Goal: Information Seeking & Learning: Learn about a topic

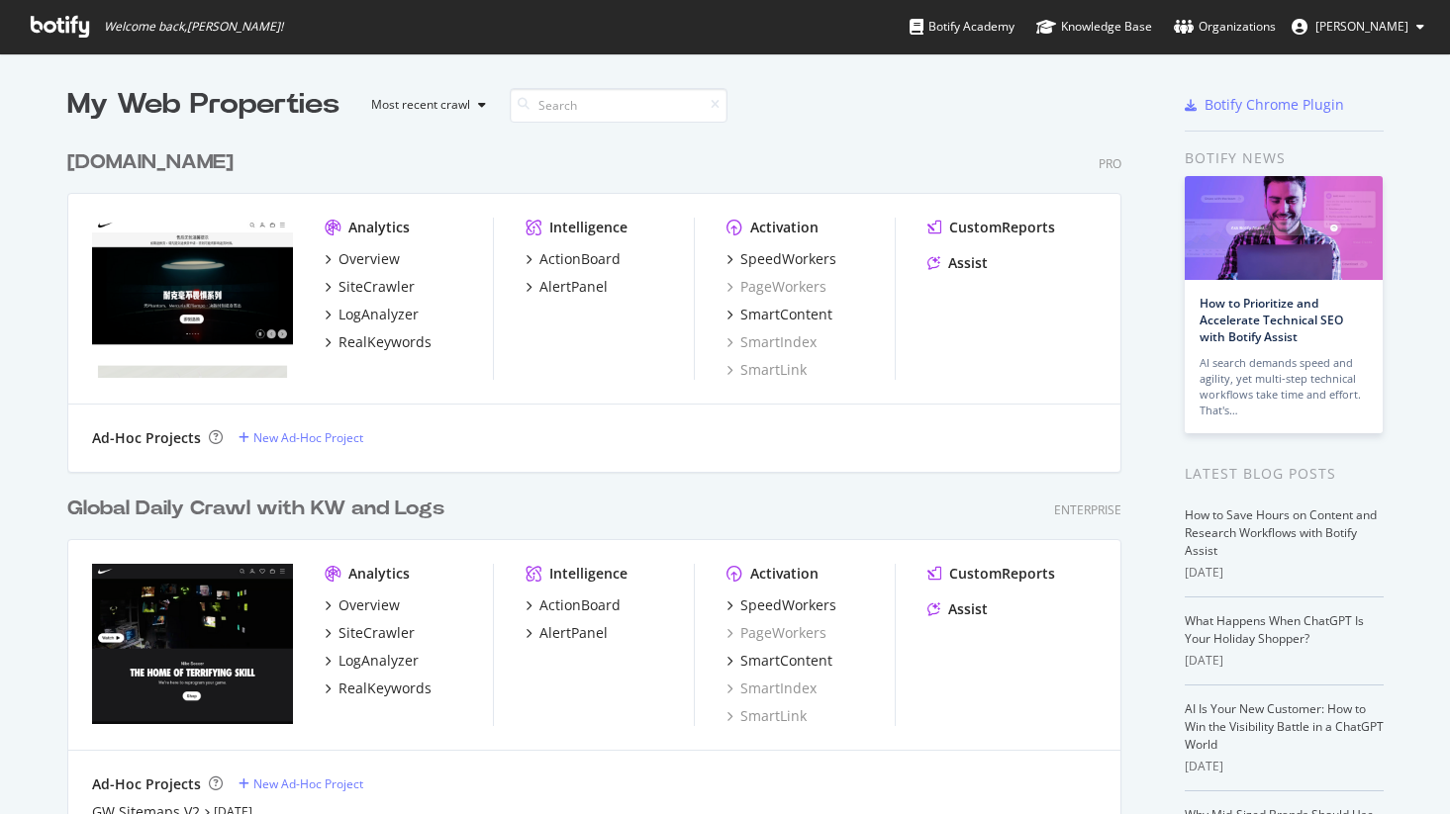
scroll to position [814, 1450]
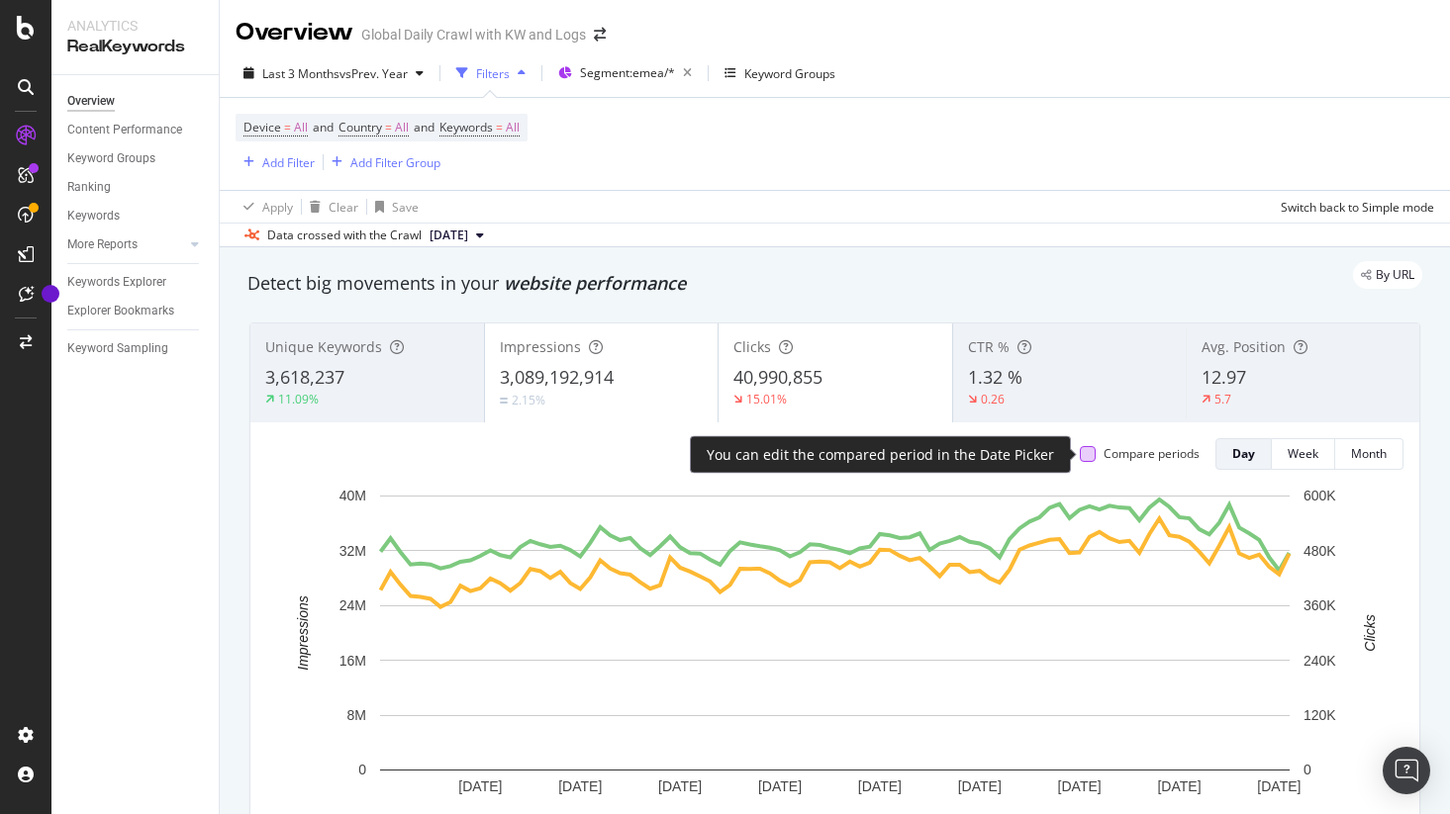
click at [1089, 457] on div at bounding box center [1088, 454] width 16 height 16
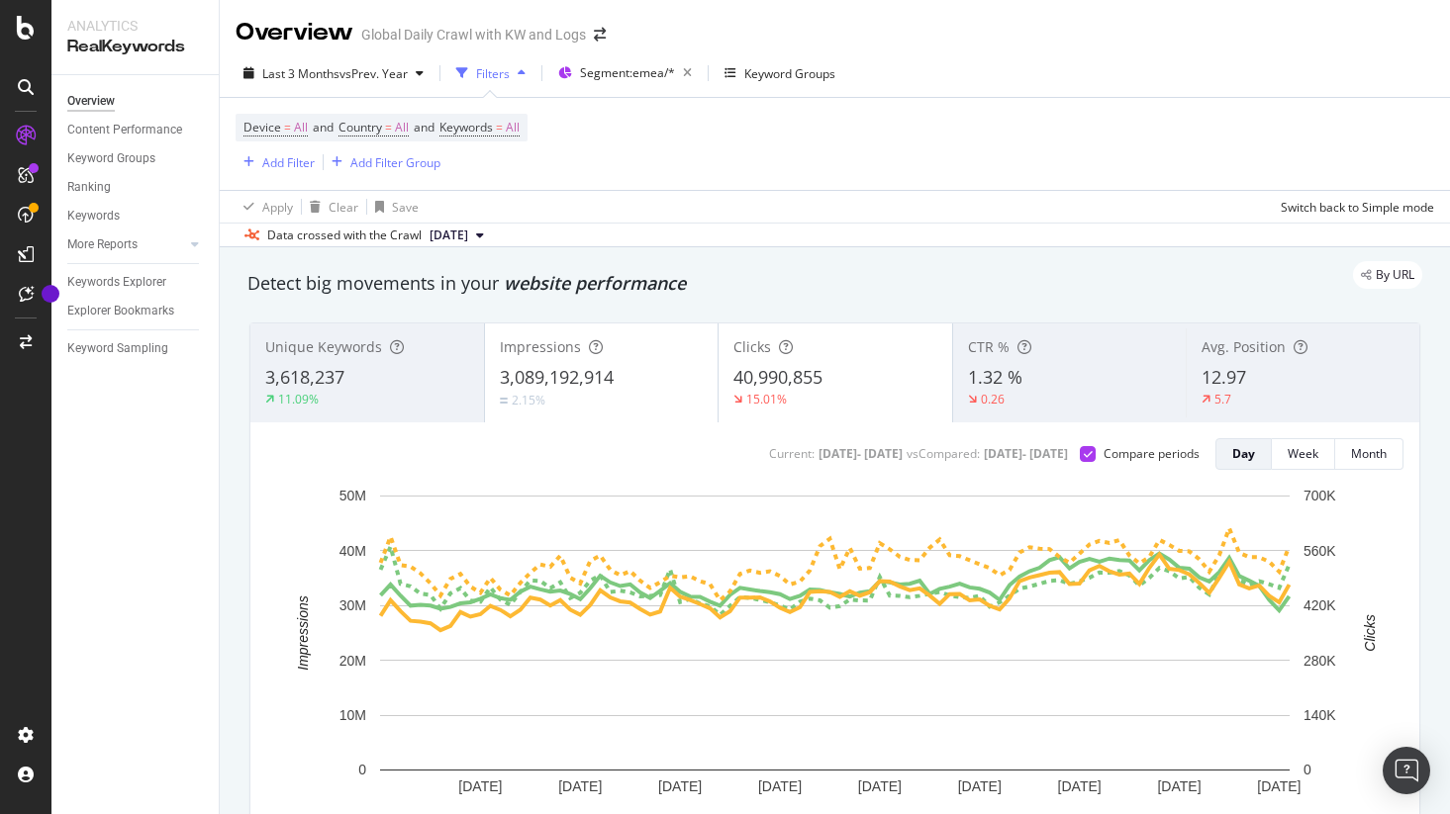
click at [859, 165] on div "Device = All and Country = All and Keywords = All Add Filter Add Filter Group" at bounding box center [835, 144] width 1198 height 92
click at [876, 201] on div "Apply Clear Save Switch back to Simple mode" at bounding box center [835, 206] width 1230 height 33
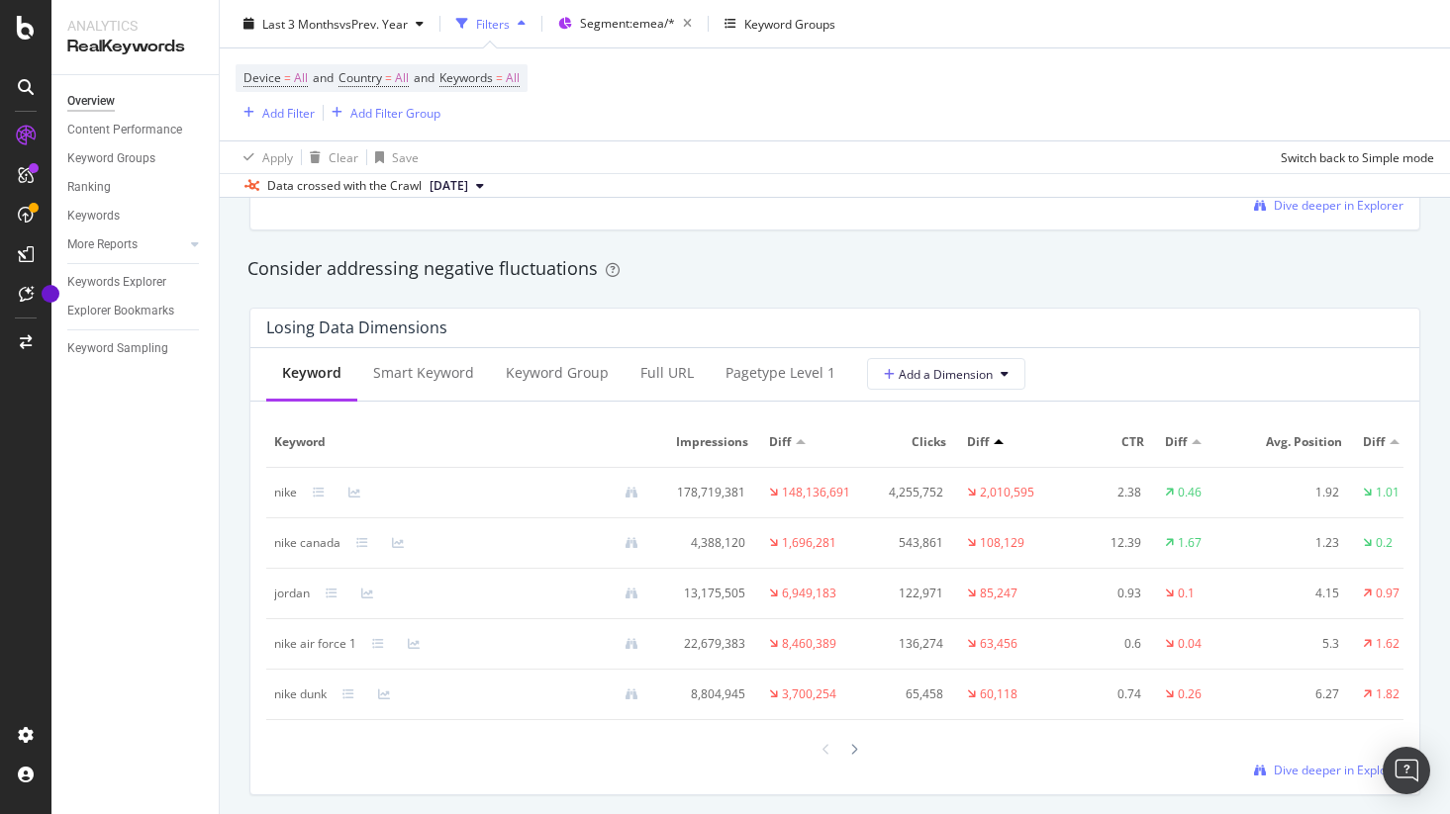
scroll to position [2248, 0]
click at [900, 385] on button "Add a Dimension" at bounding box center [946, 373] width 158 height 32
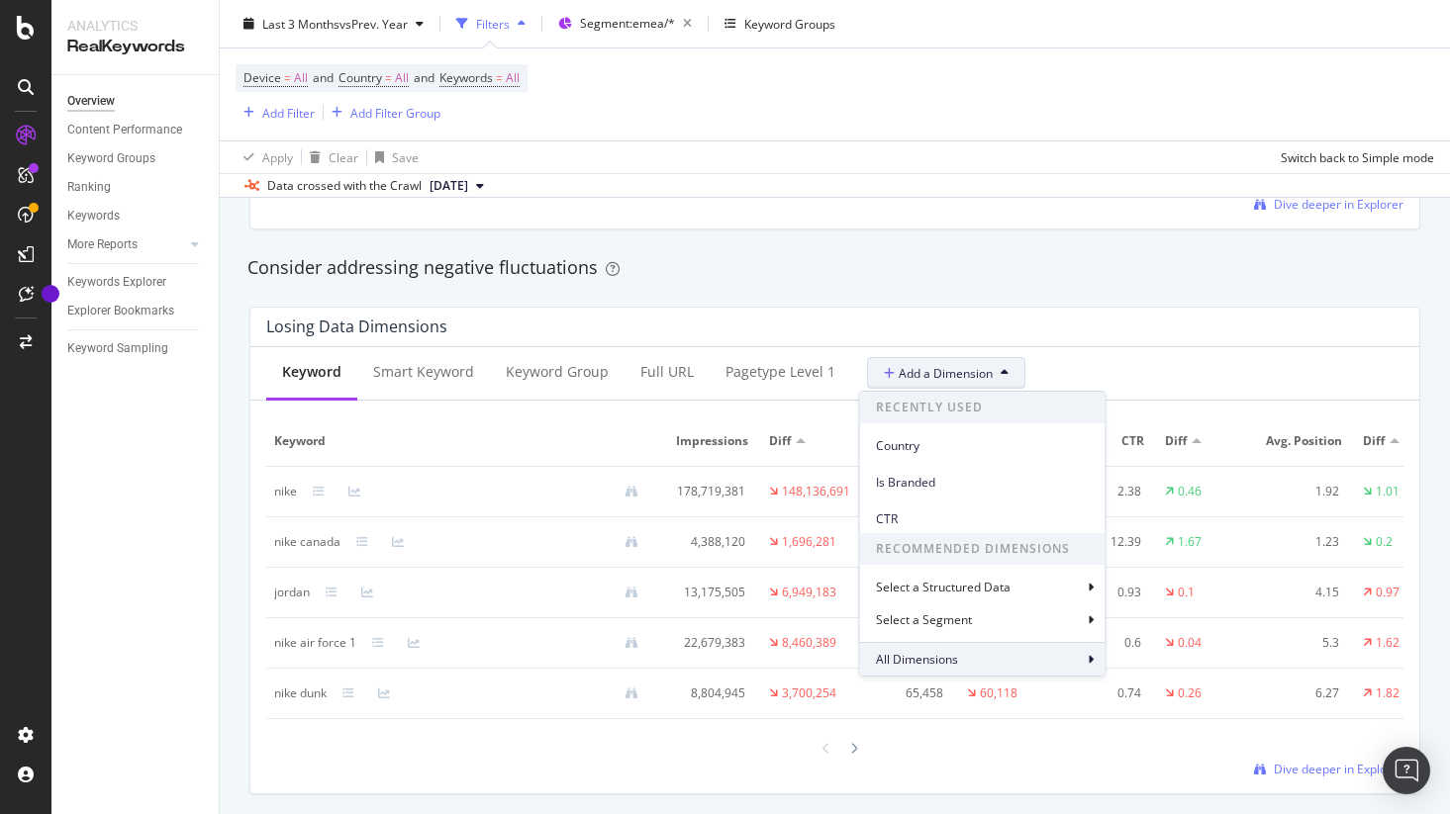
click at [921, 654] on span "All Dimensions" at bounding box center [917, 659] width 82 height 17
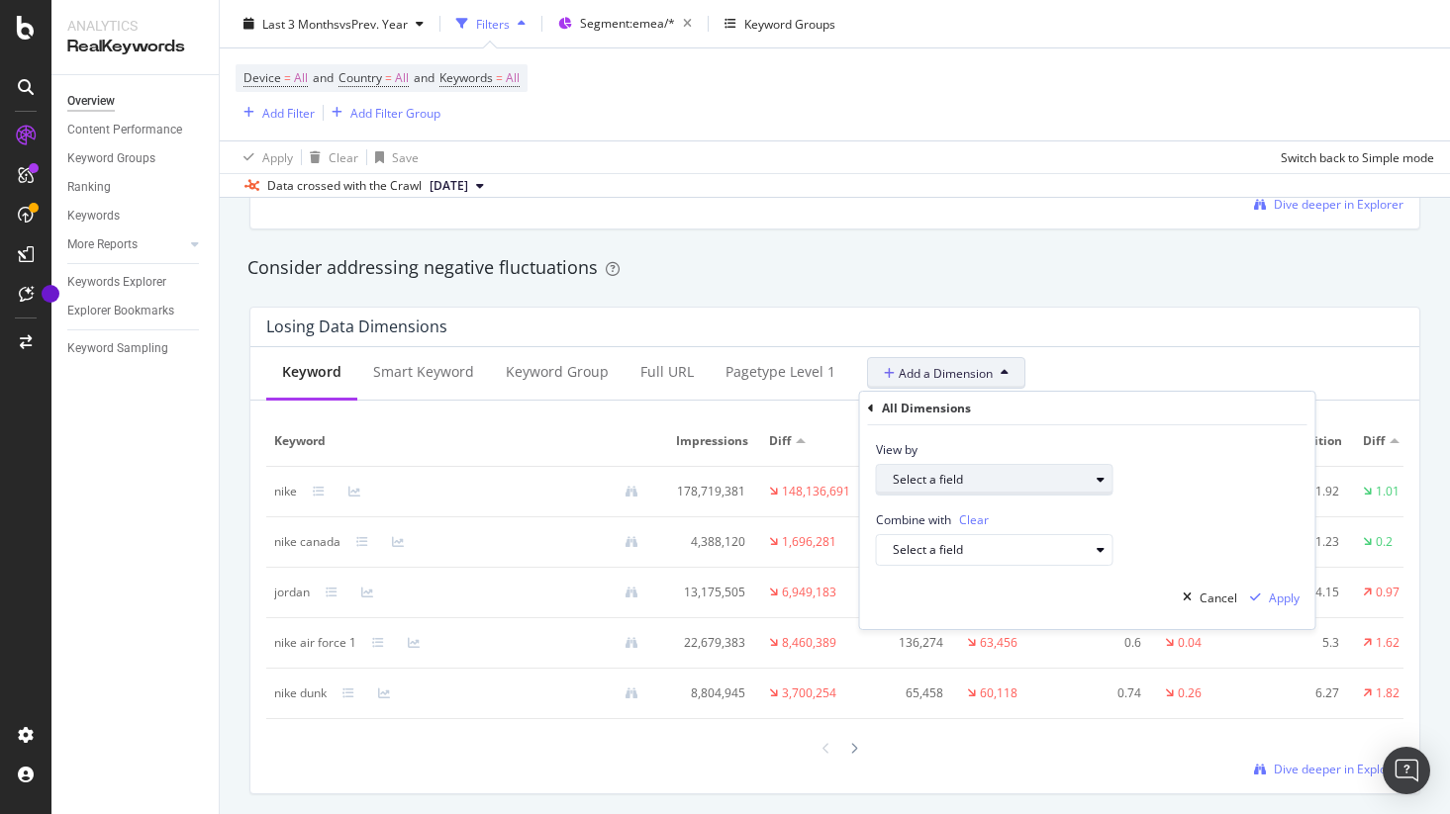
click at [967, 474] on div "Select a field" at bounding box center [991, 480] width 196 height 12
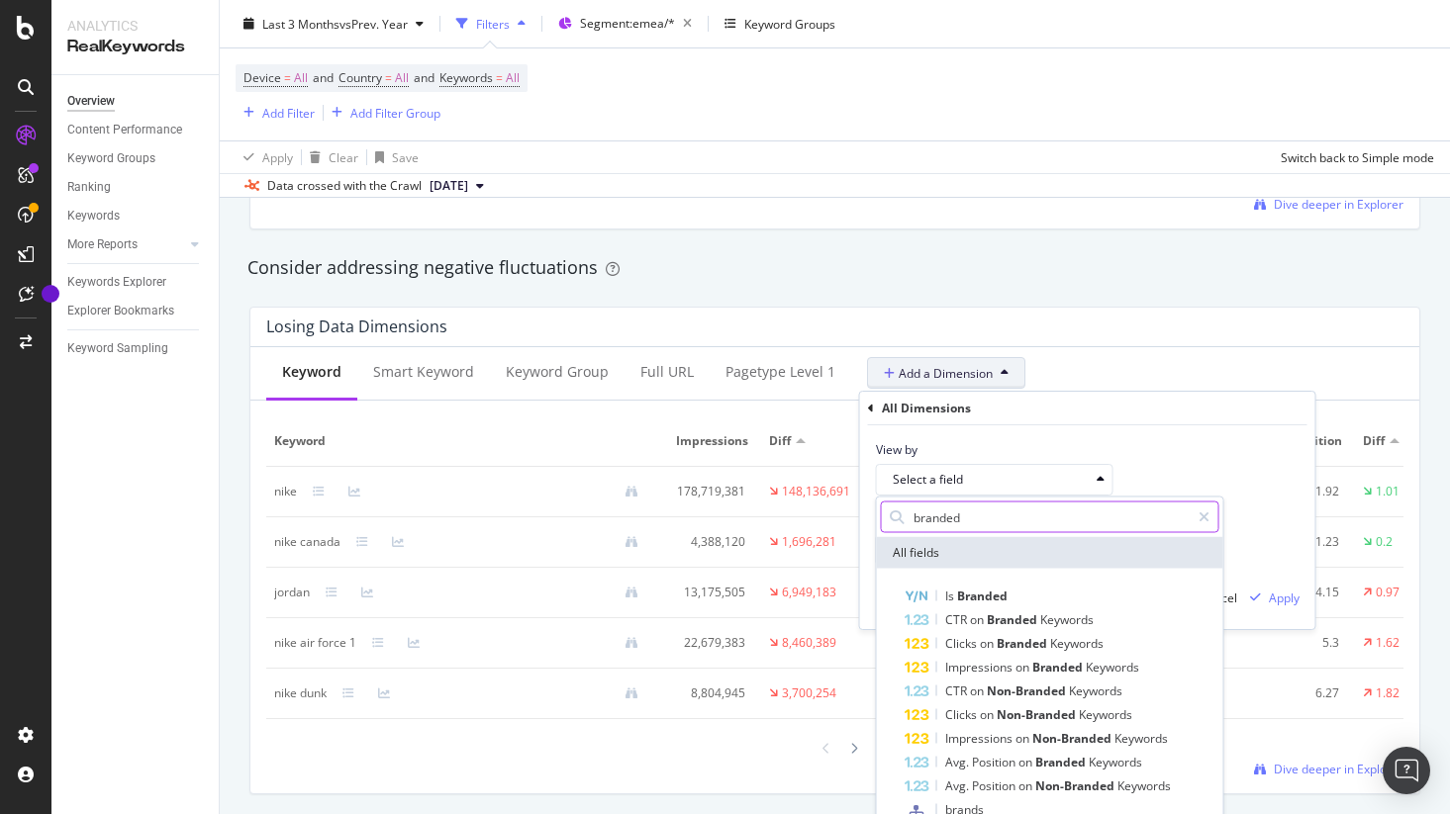
scroll to position [0, 0]
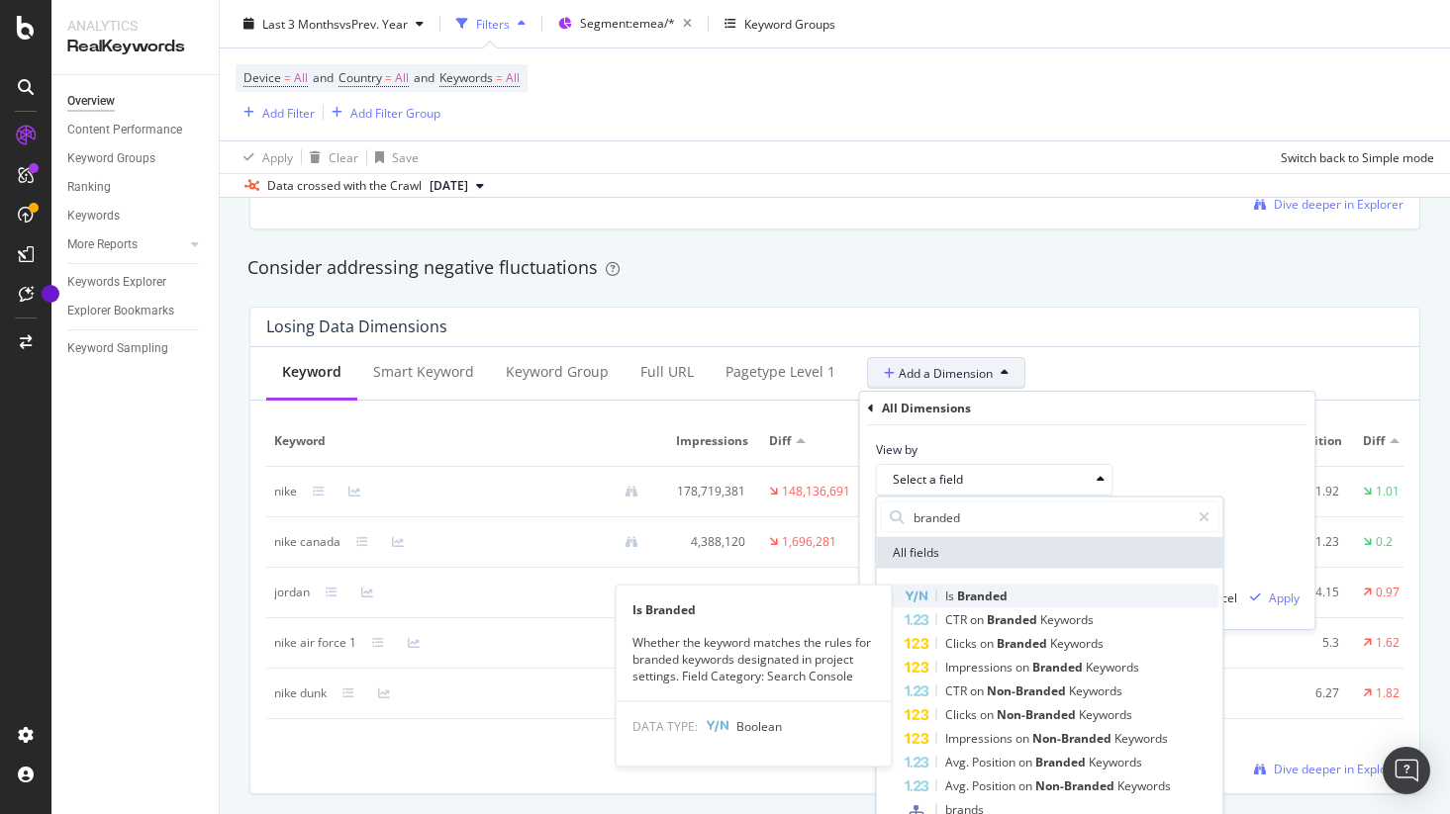
type input "branded"
click at [955, 598] on span "Is" at bounding box center [951, 596] width 12 height 17
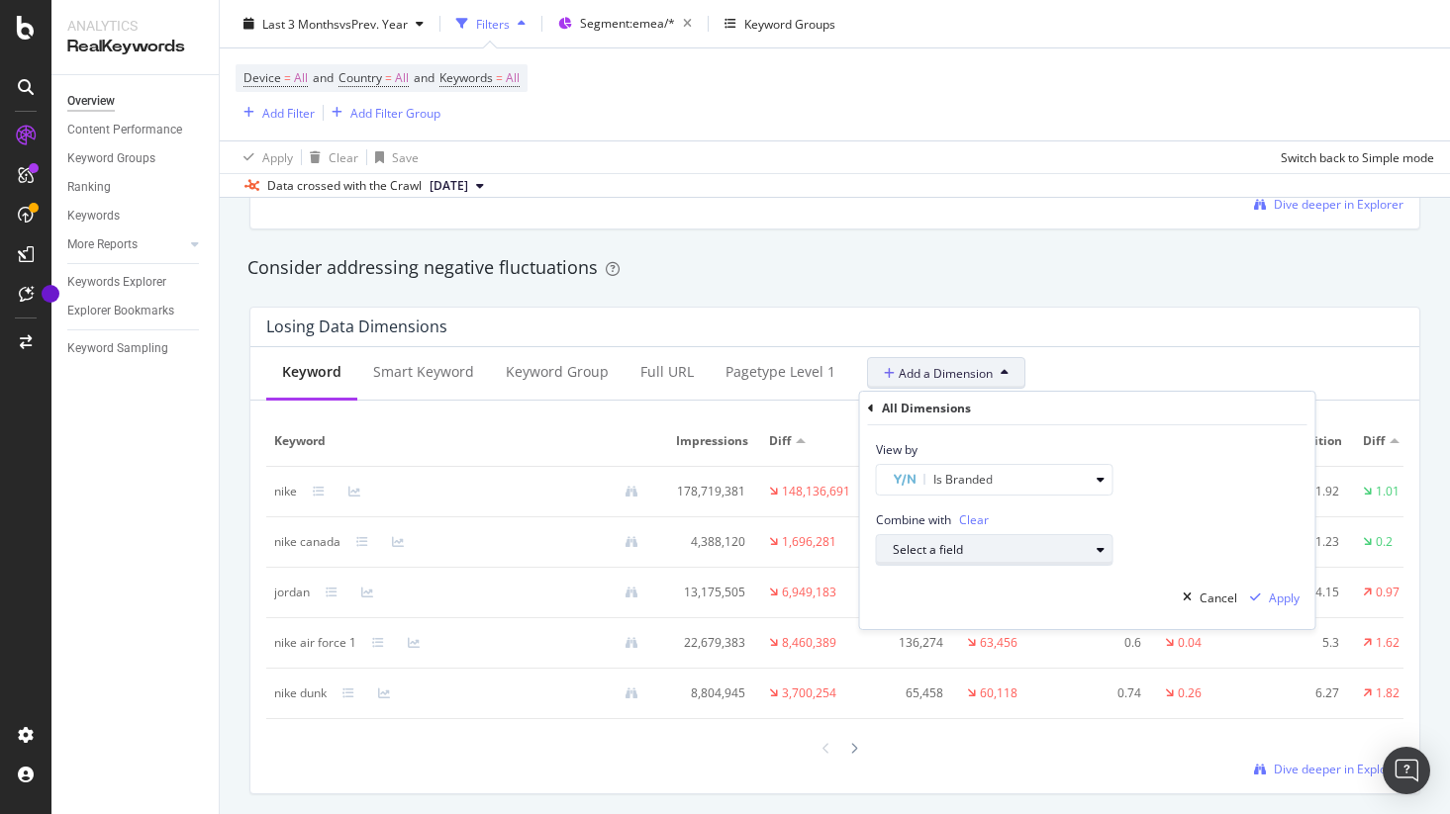
click at [960, 545] on div "Select a field" at bounding box center [991, 550] width 196 height 12
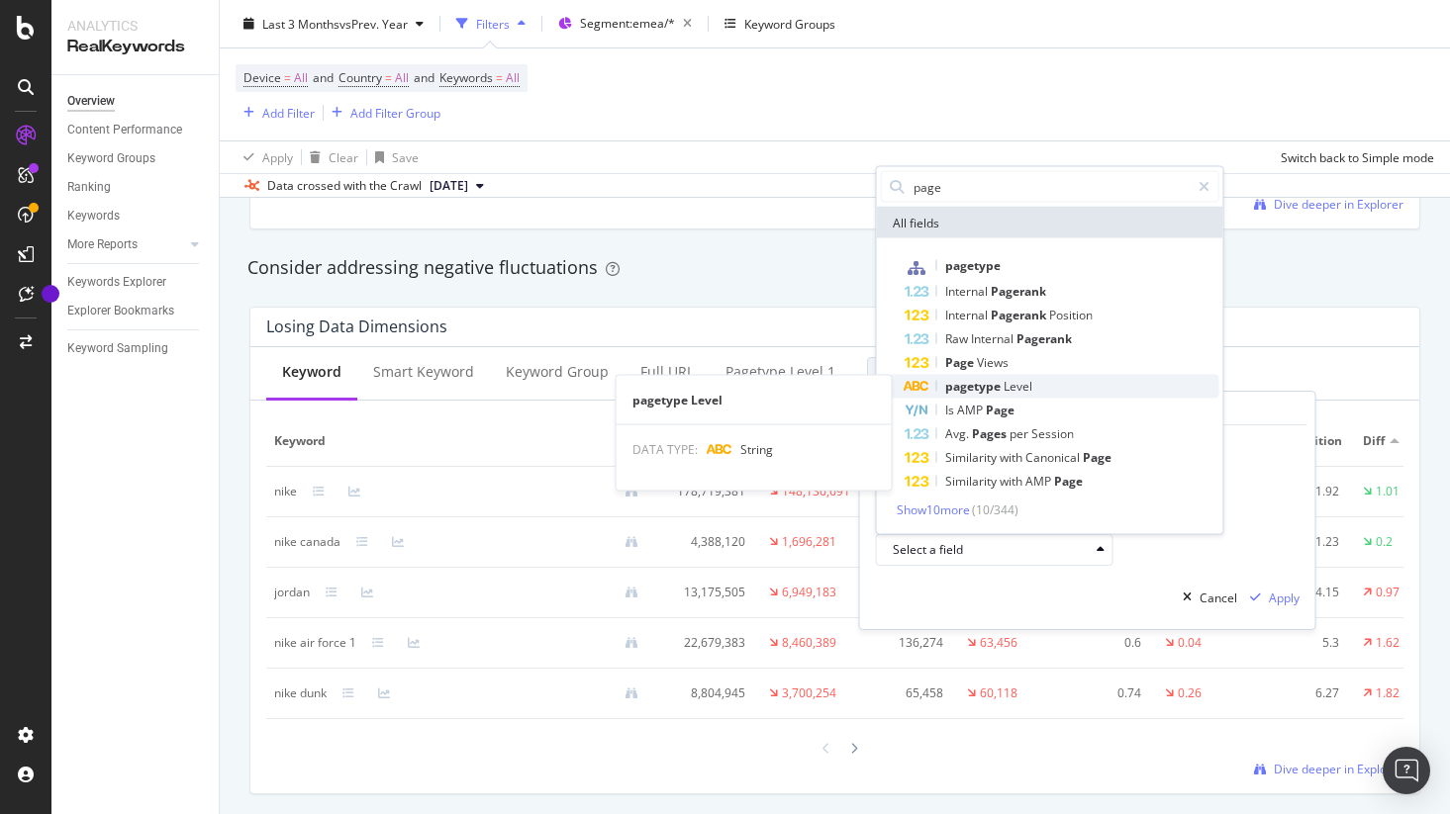
type input "page"
click at [963, 386] on span "pagetype" at bounding box center [974, 386] width 58 height 17
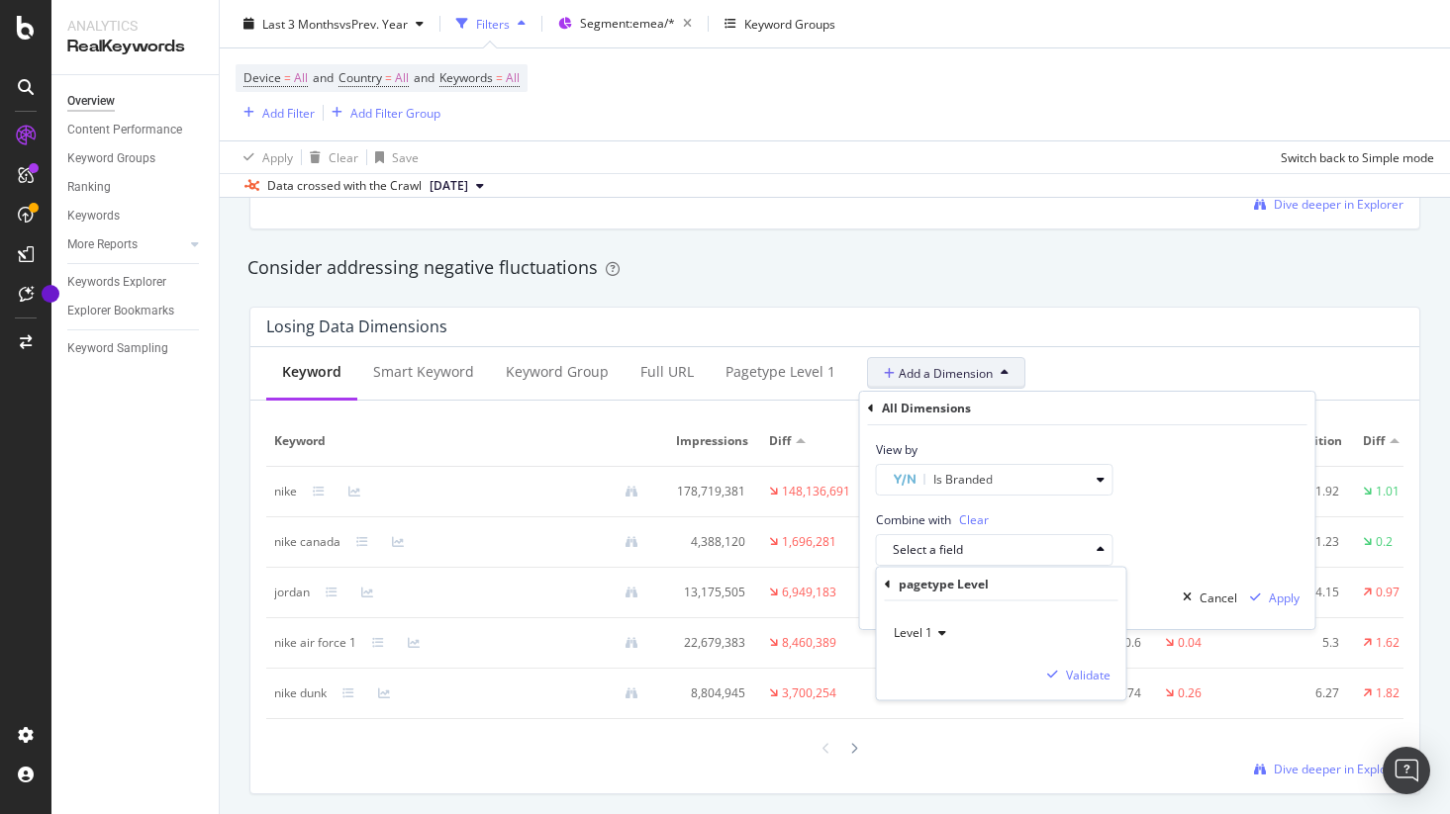
click at [912, 628] on span "Level 1" at bounding box center [913, 632] width 39 height 17
click at [922, 673] on span "Level 1" at bounding box center [923, 673] width 42 height 17
click at [1076, 669] on div "Validate" at bounding box center [1088, 674] width 45 height 17
click at [1275, 599] on div "Apply" at bounding box center [1284, 598] width 31 height 17
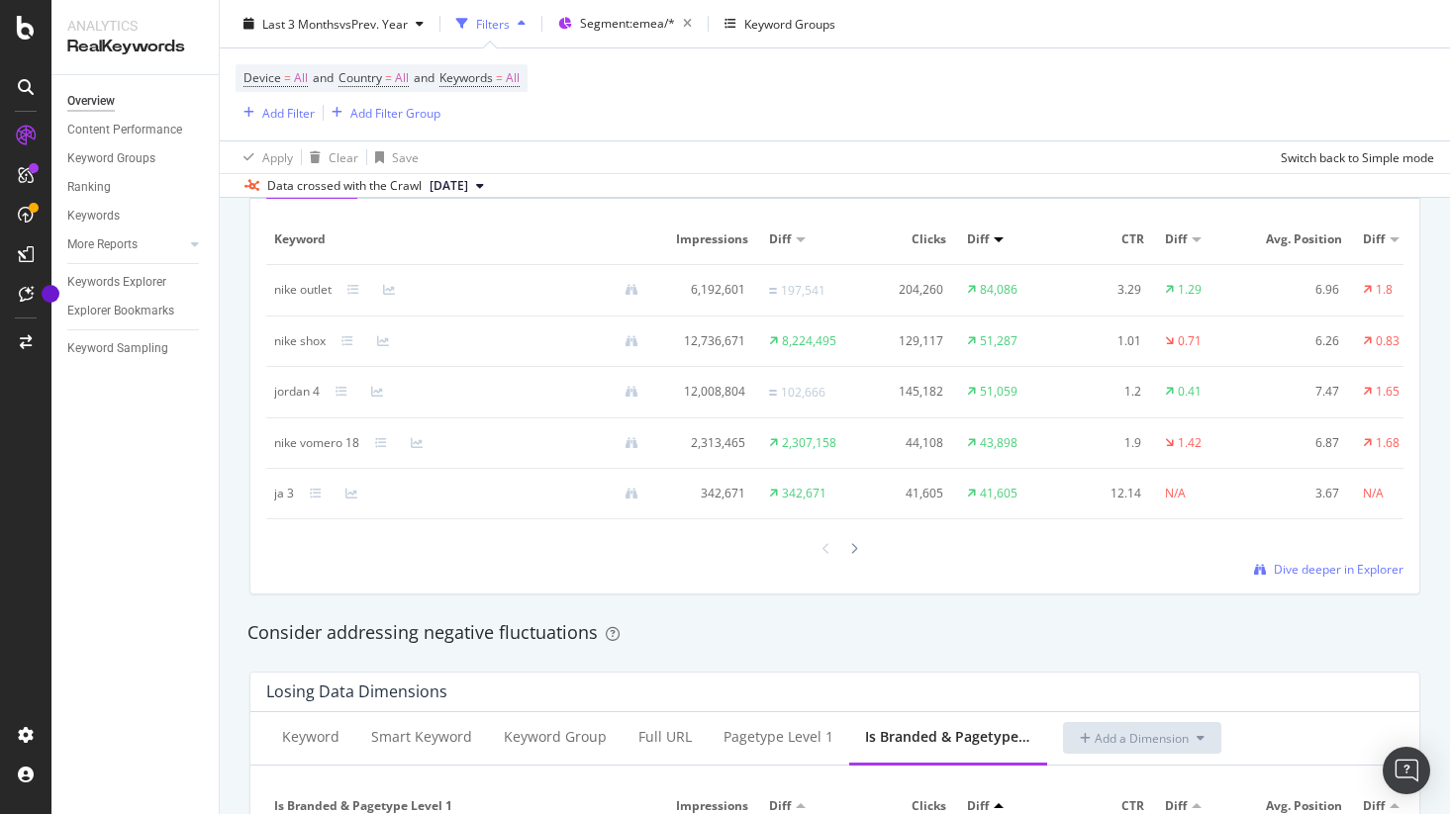
scroll to position [1740, 0]
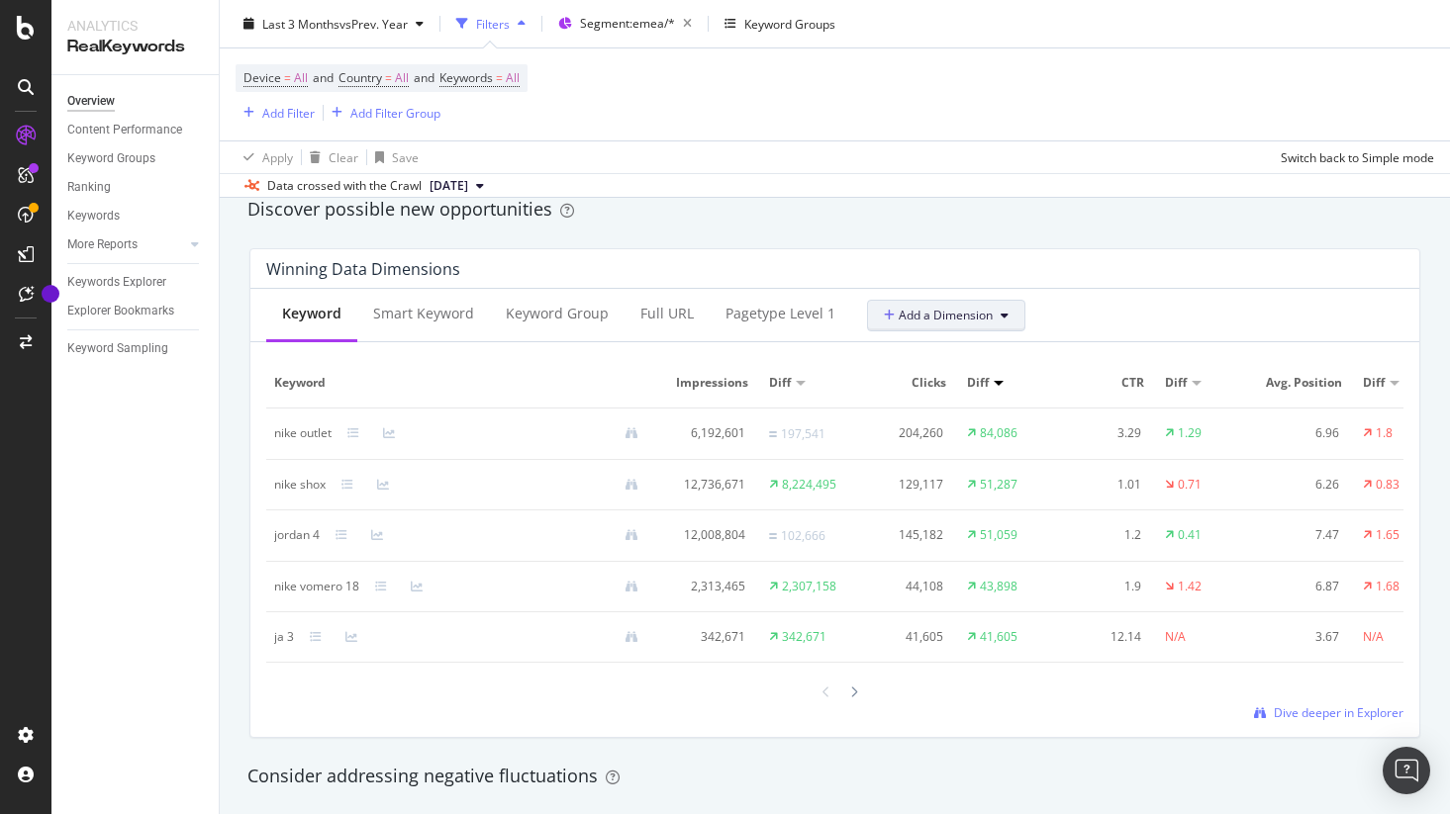
click at [991, 318] on button "Add a Dimension" at bounding box center [946, 316] width 158 height 32
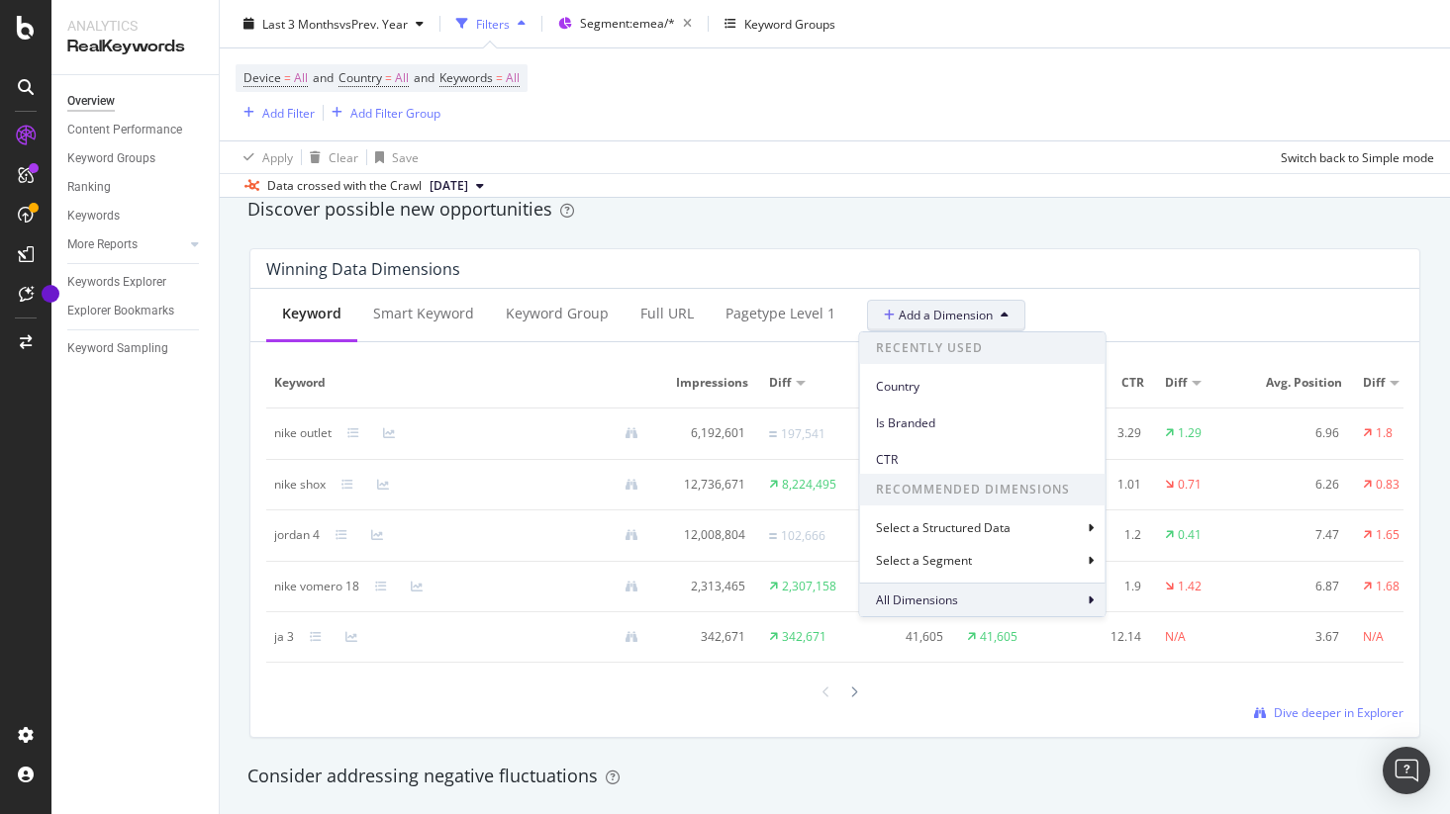
click at [955, 598] on span "All Dimensions" at bounding box center [917, 600] width 82 height 17
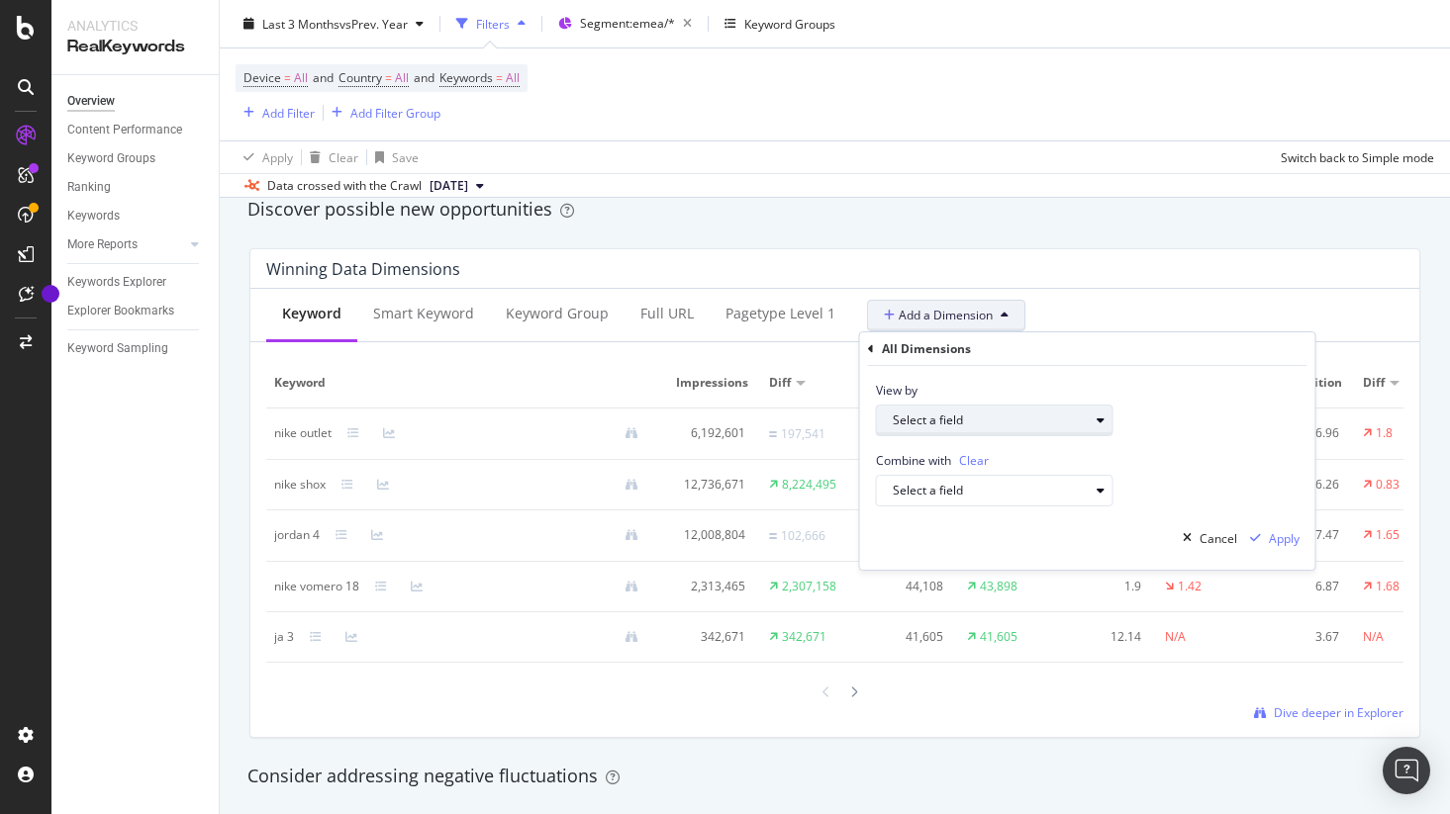
click at [1013, 420] on div "Select a field" at bounding box center [991, 421] width 196 height 12
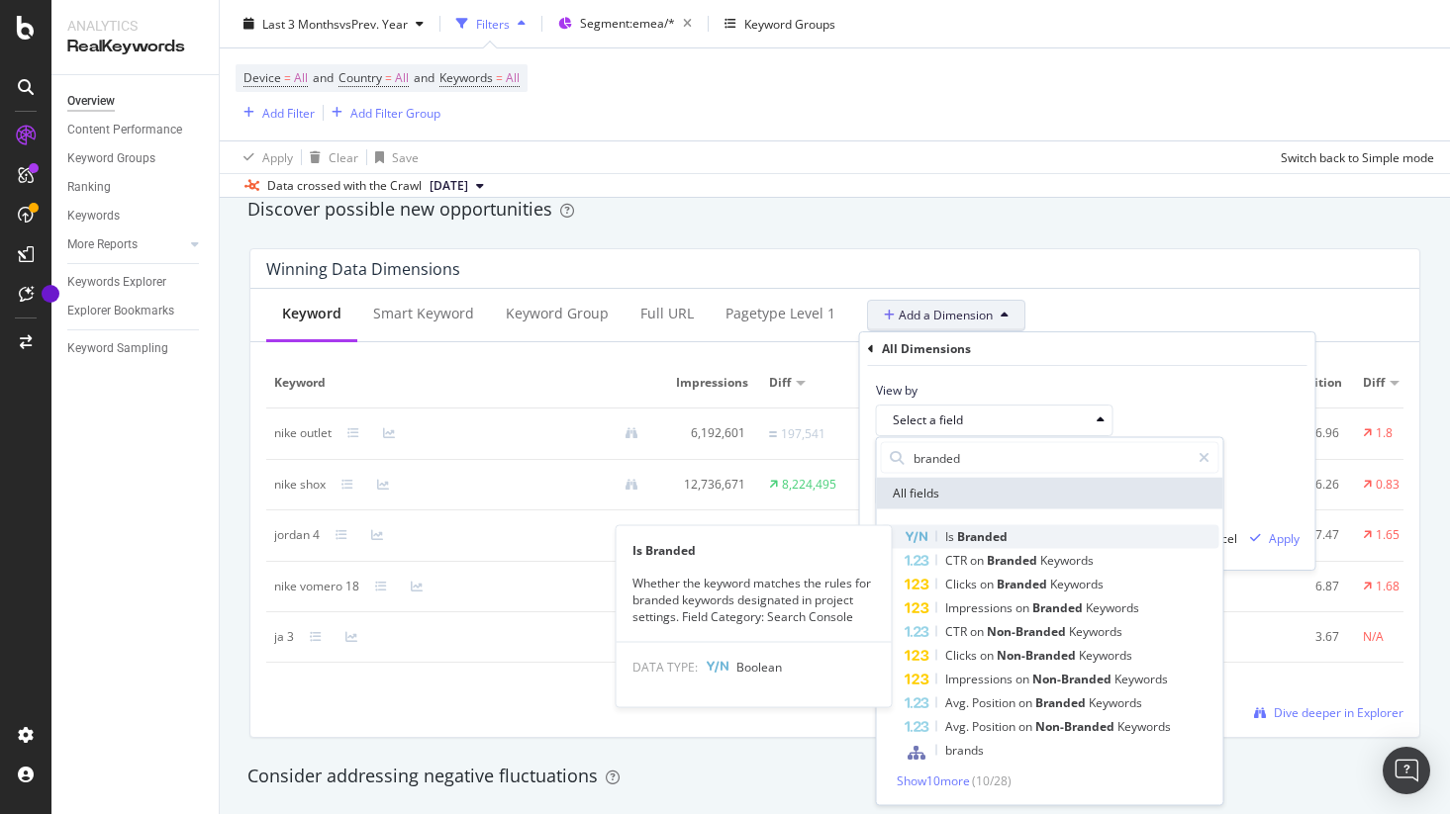
type input "branded"
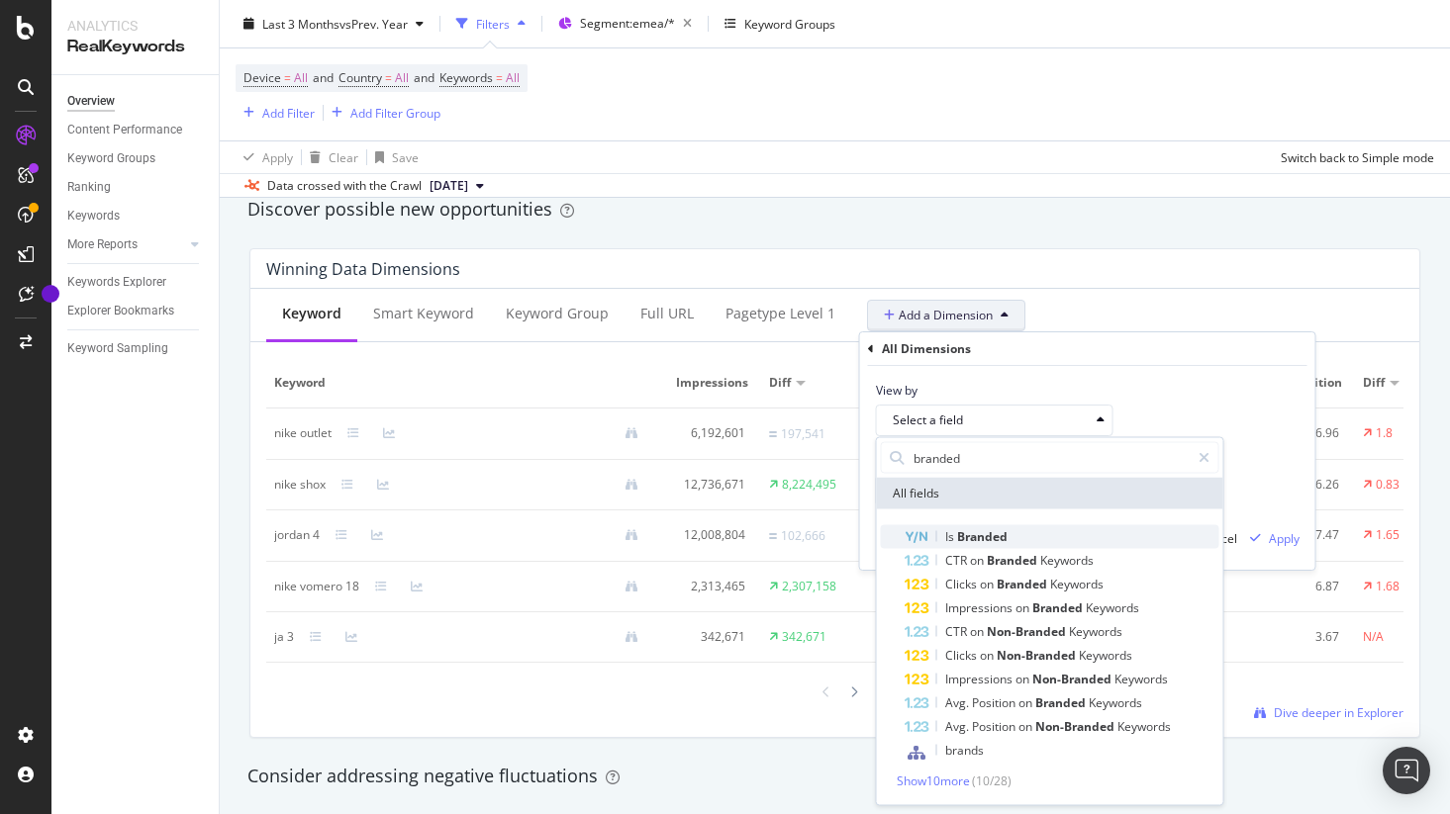
click at [986, 534] on span "Branded" at bounding box center [982, 536] width 50 height 17
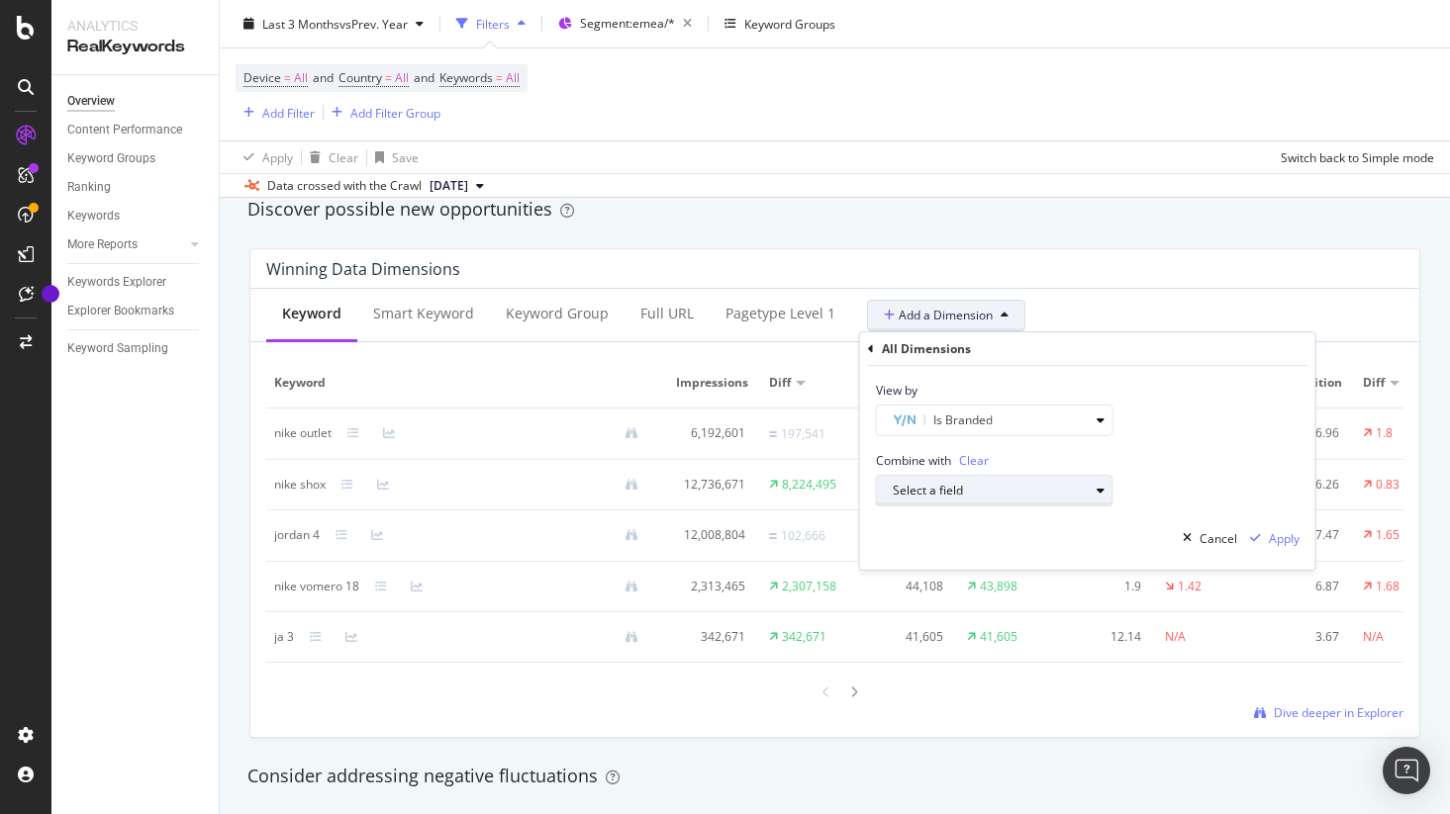
click at [965, 496] on div "Select a field" at bounding box center [991, 491] width 196 height 12
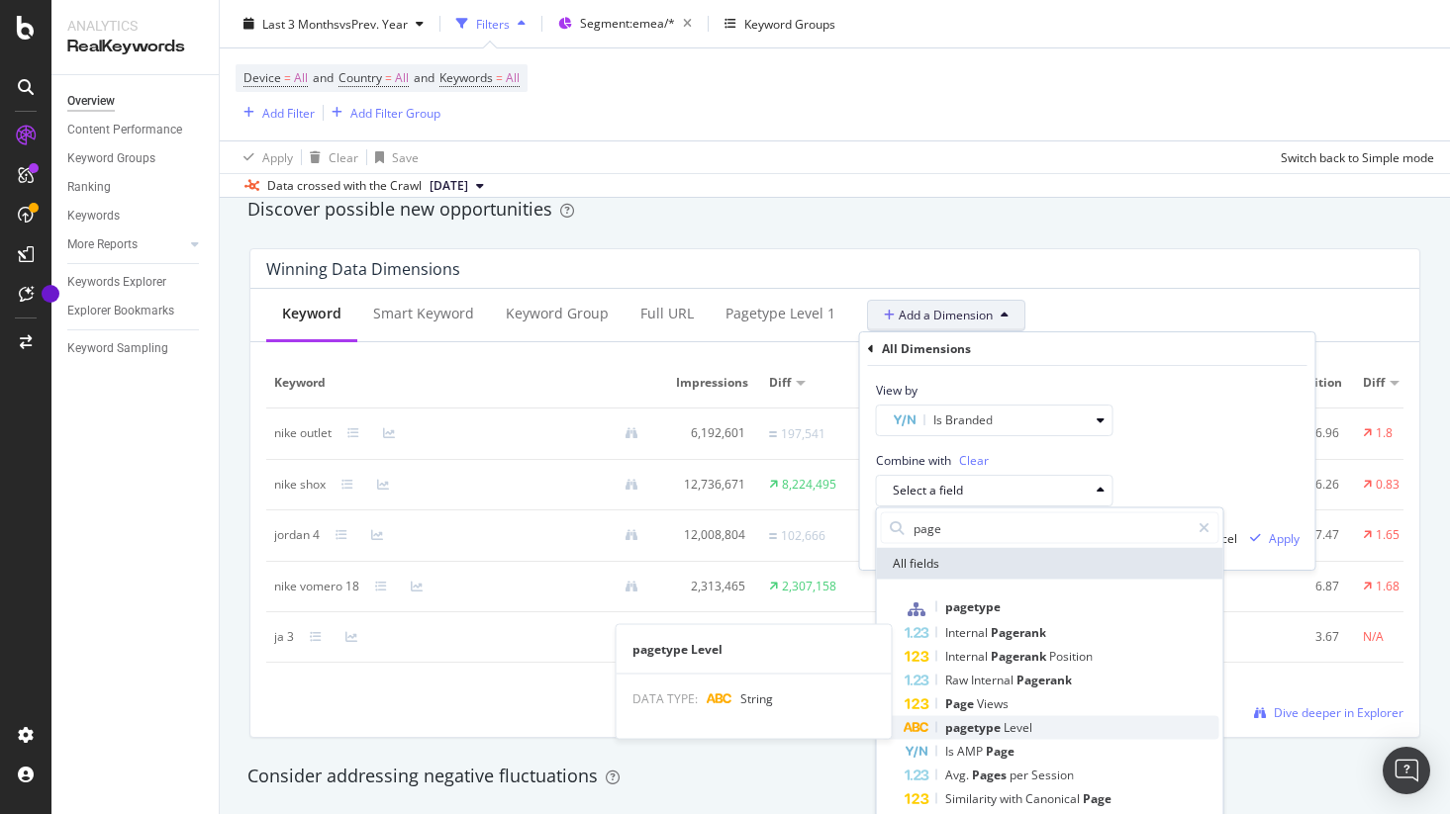
type input "page"
click at [999, 725] on span "pagetype" at bounding box center [974, 727] width 58 height 17
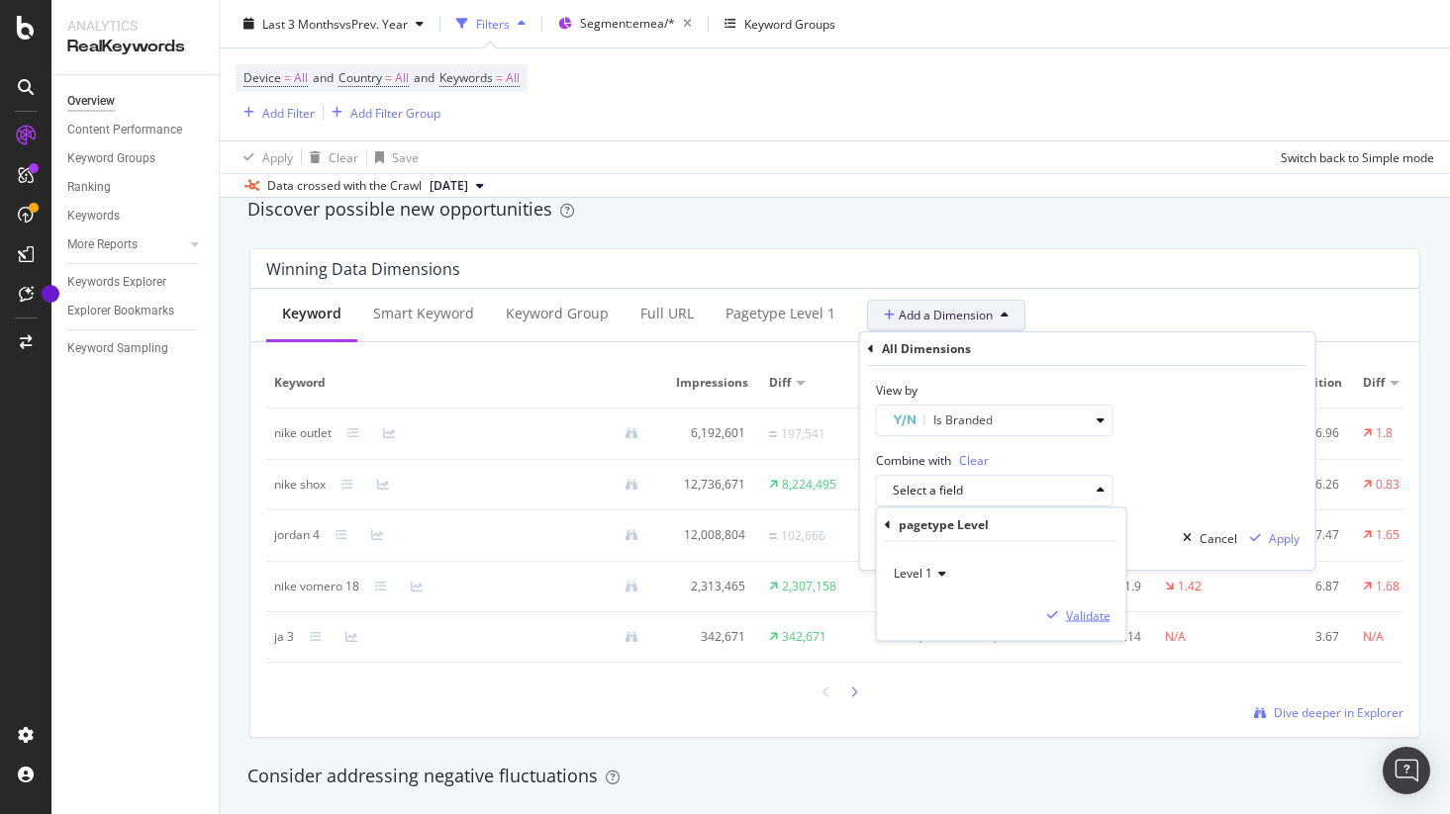
click at [1079, 614] on div "Validate" at bounding box center [1088, 615] width 45 height 17
click at [1283, 529] on div "Apply" at bounding box center [1270, 538] width 57 height 30
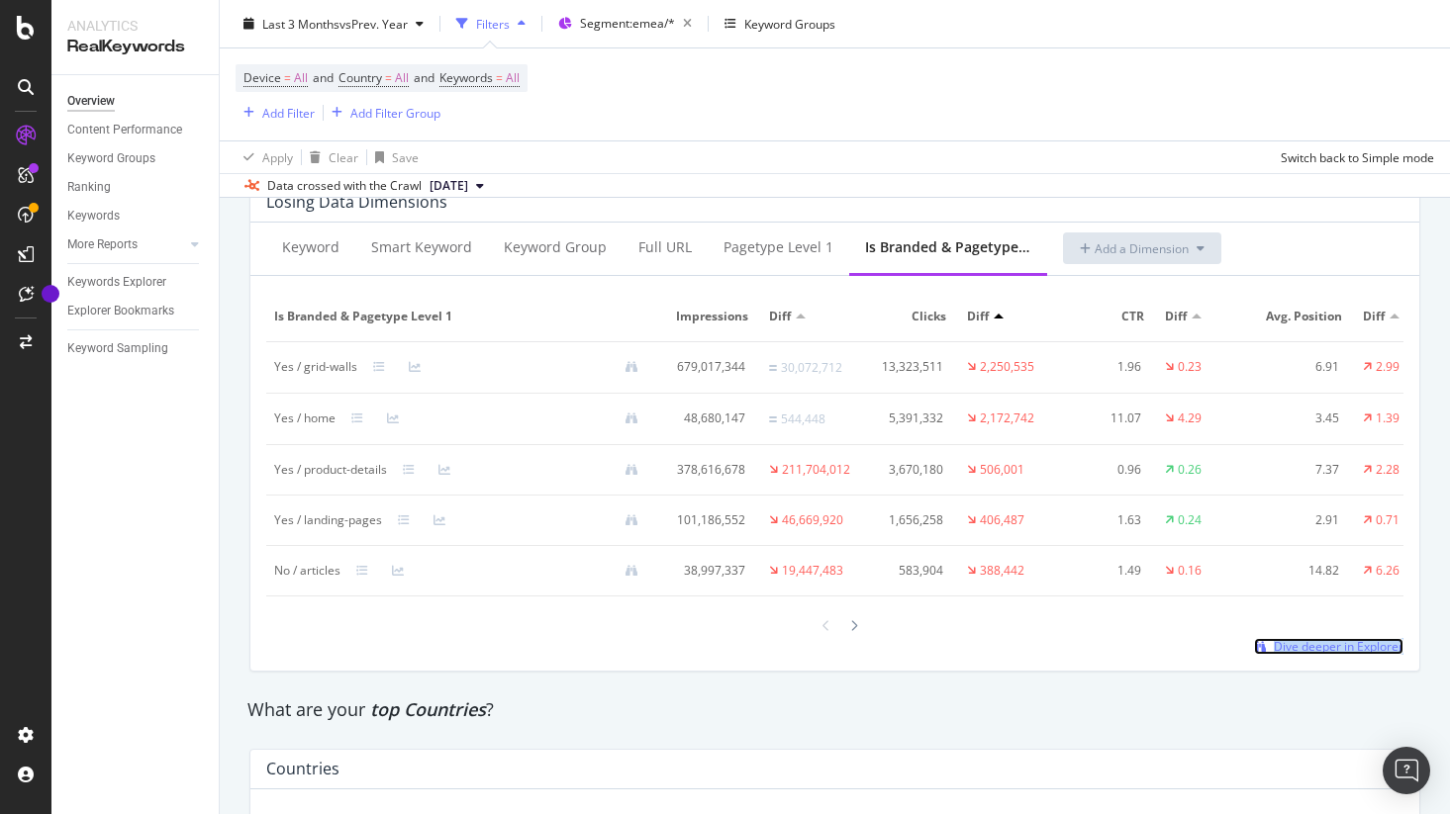
scroll to position [2372, 0]
click at [767, 669] on div "Keyword Smart Keyword Keyword Group Full URL pagetype Level 1 Is Branded & page…" at bounding box center [834, 448] width 1169 height 448
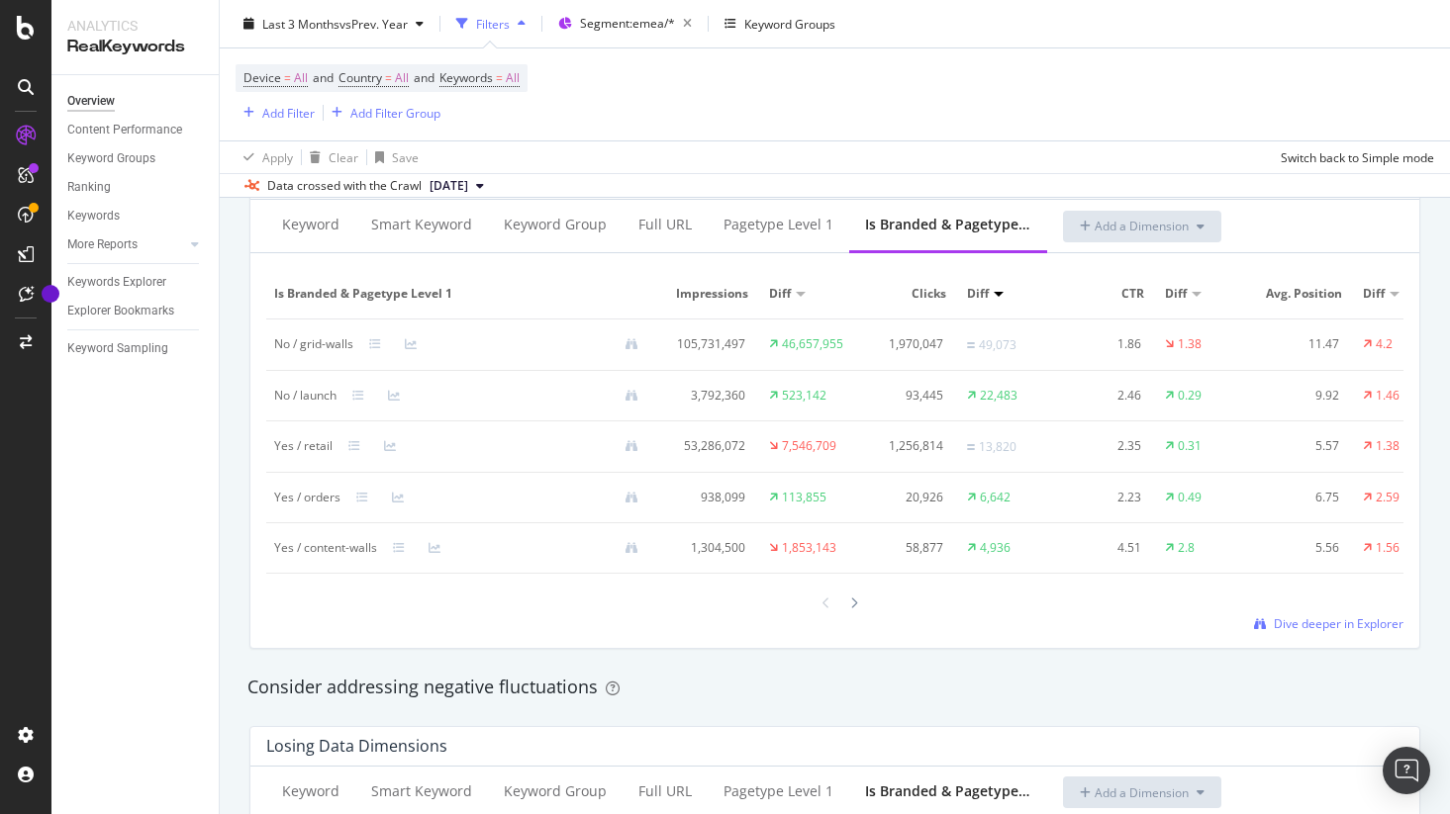
scroll to position [1823, 0]
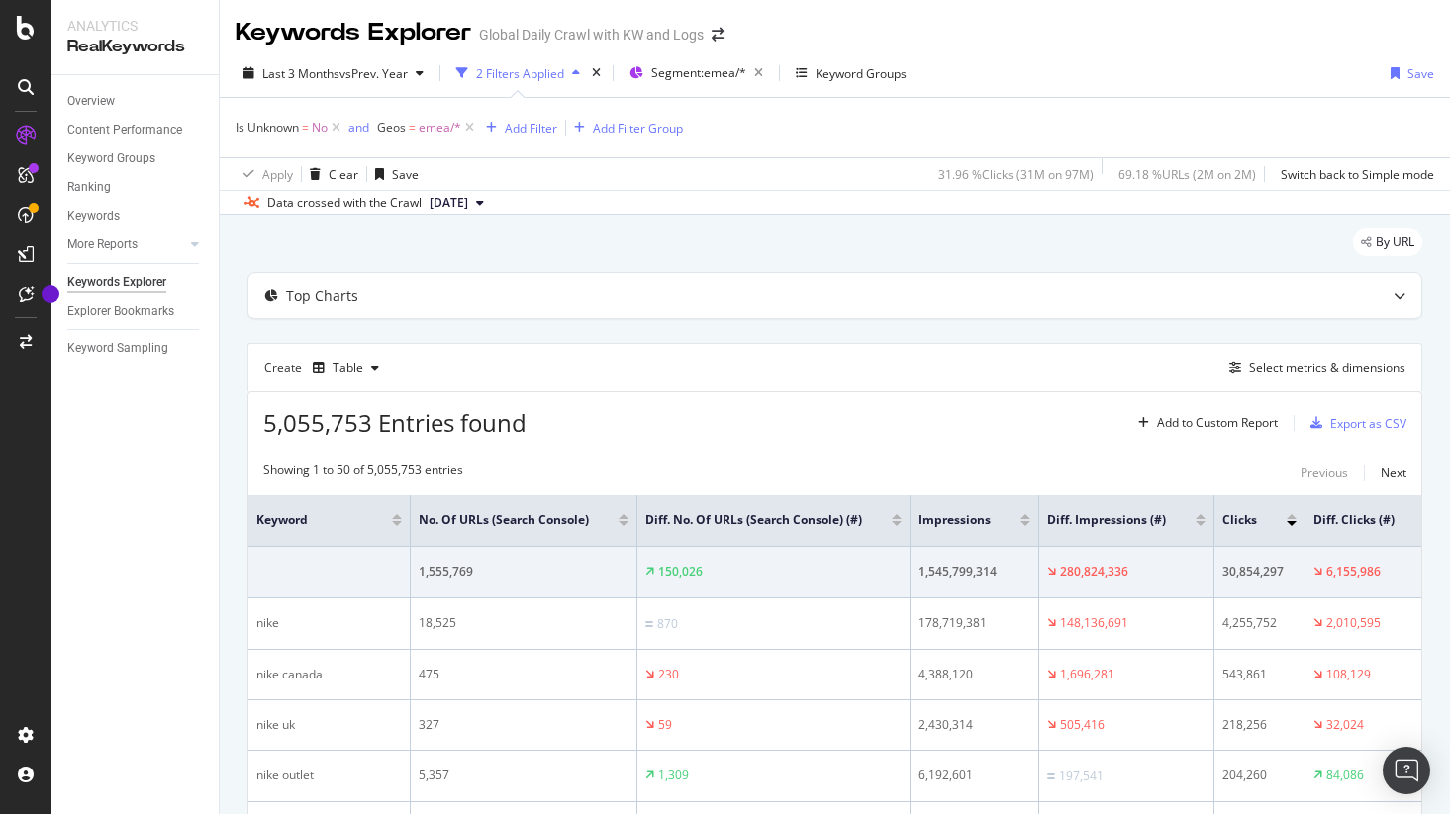
click at [270, 128] on span "Is Unknown" at bounding box center [267, 127] width 63 height 17
click at [246, 127] on icon at bounding box center [247, 126] width 6 height 12
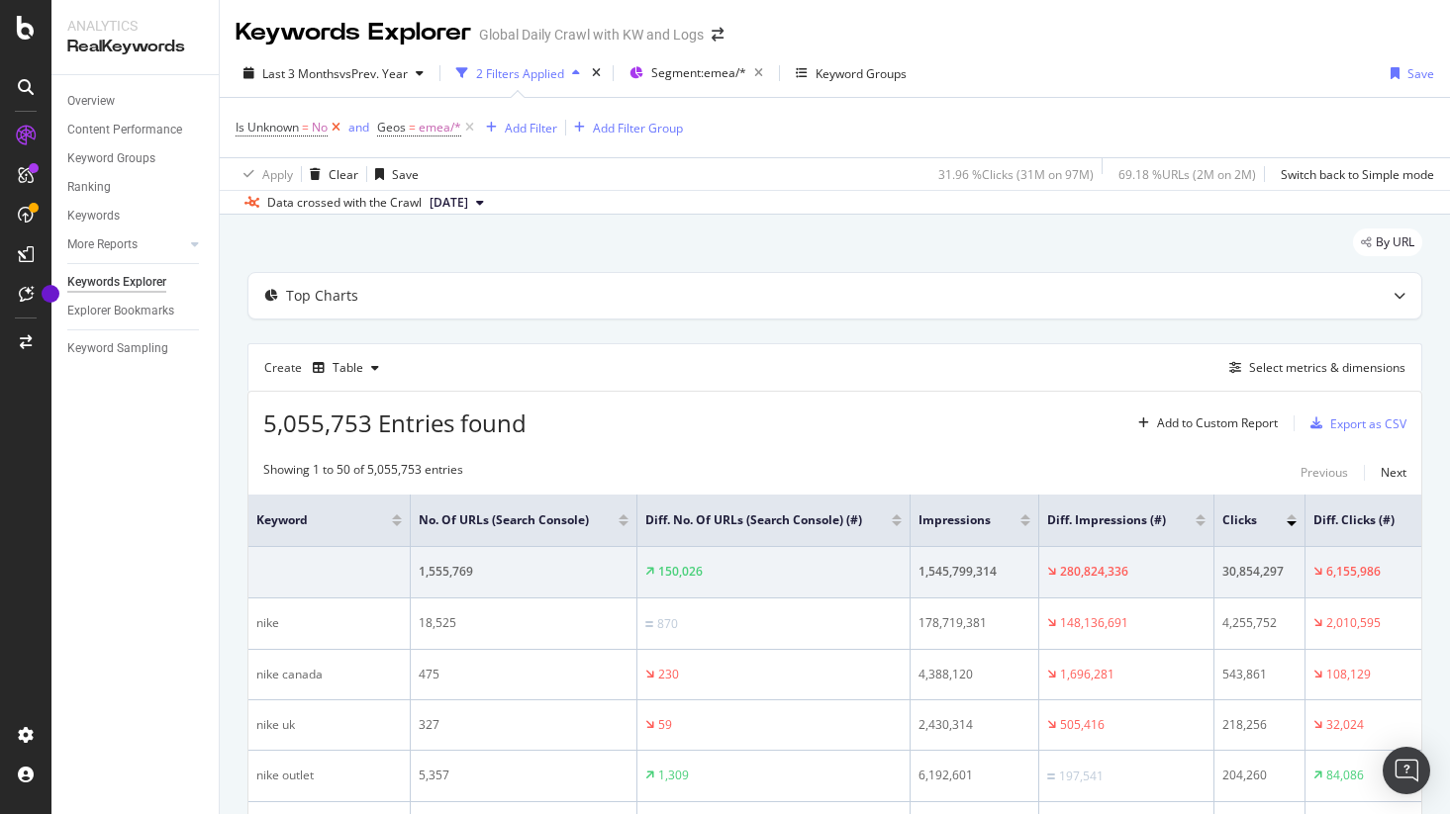
click at [340, 127] on icon at bounding box center [336, 128] width 17 height 20
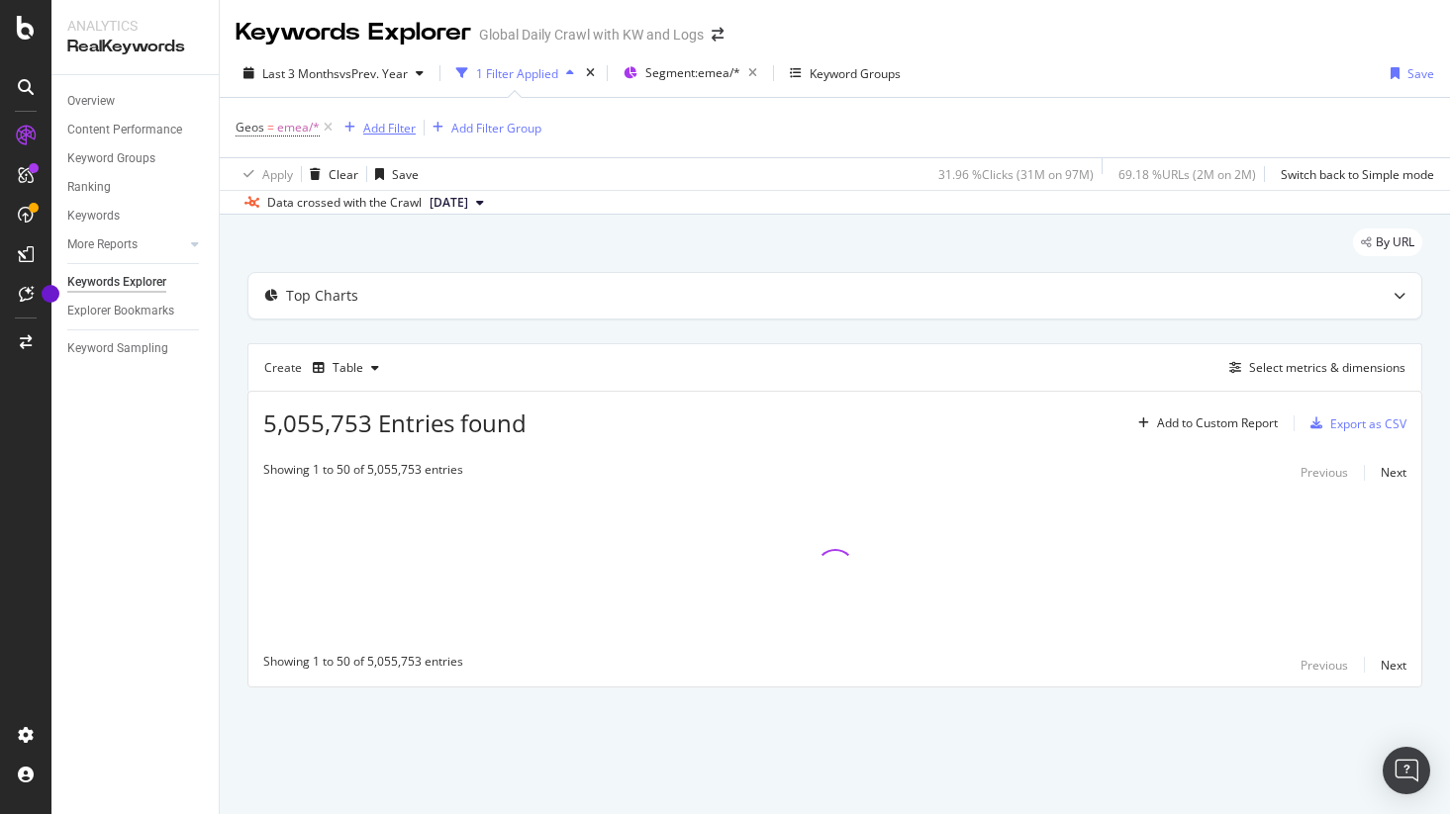
click at [391, 130] on div "Add Filter" at bounding box center [389, 128] width 52 height 17
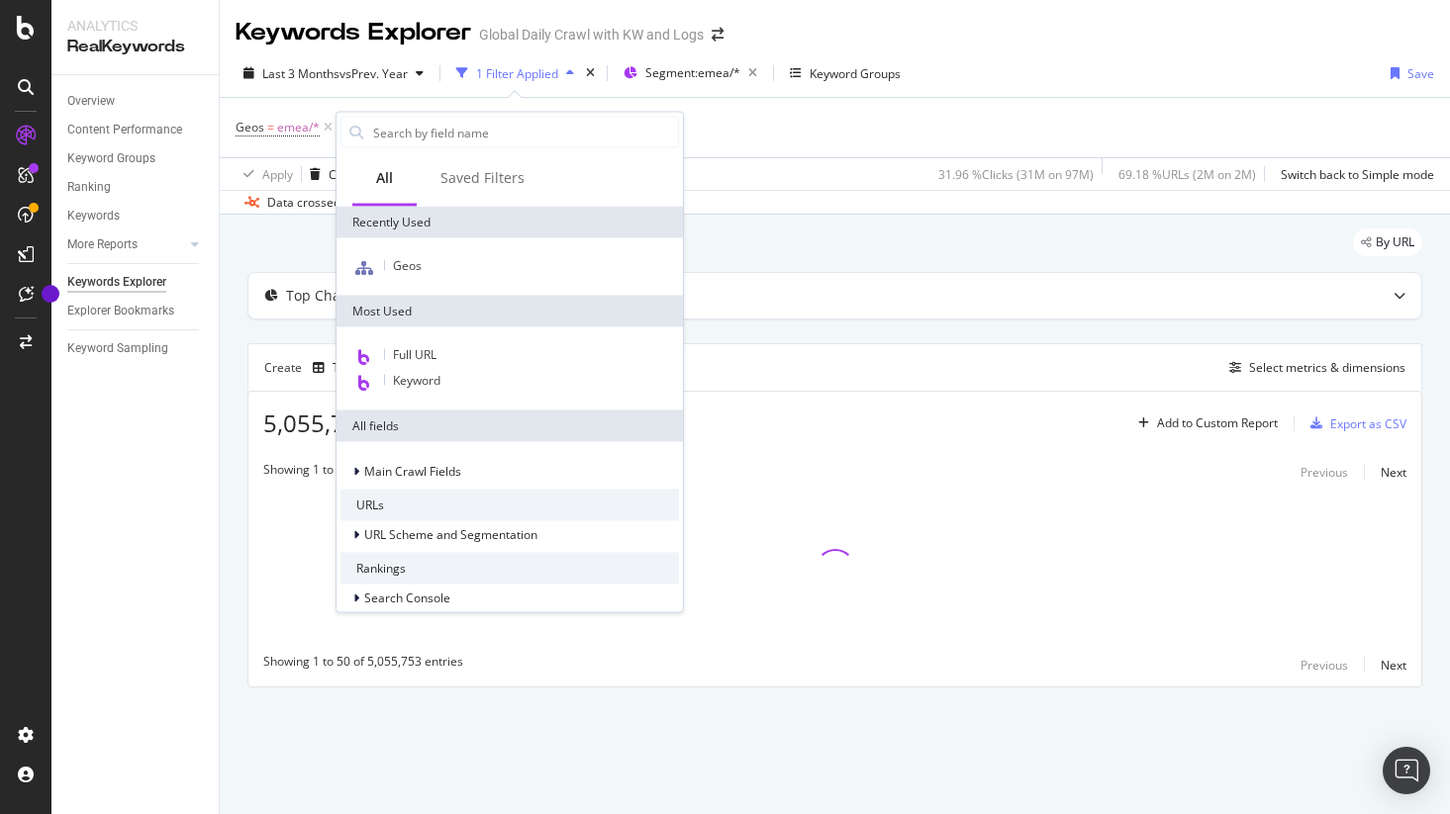
click at [285, 246] on div "By URL" at bounding box center [834, 251] width 1175 height 44
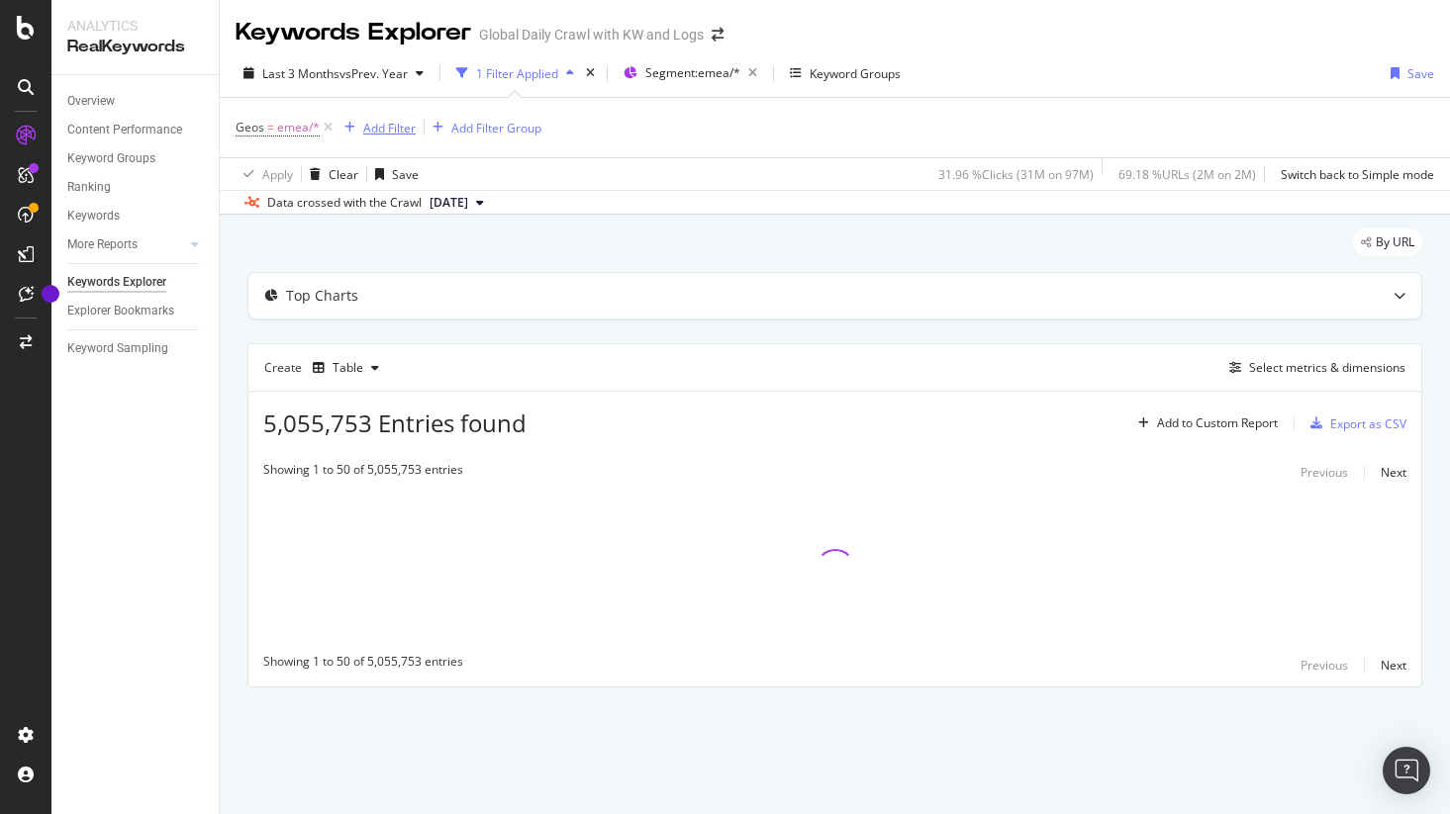
click at [399, 128] on div "Add Filter" at bounding box center [389, 128] width 52 height 17
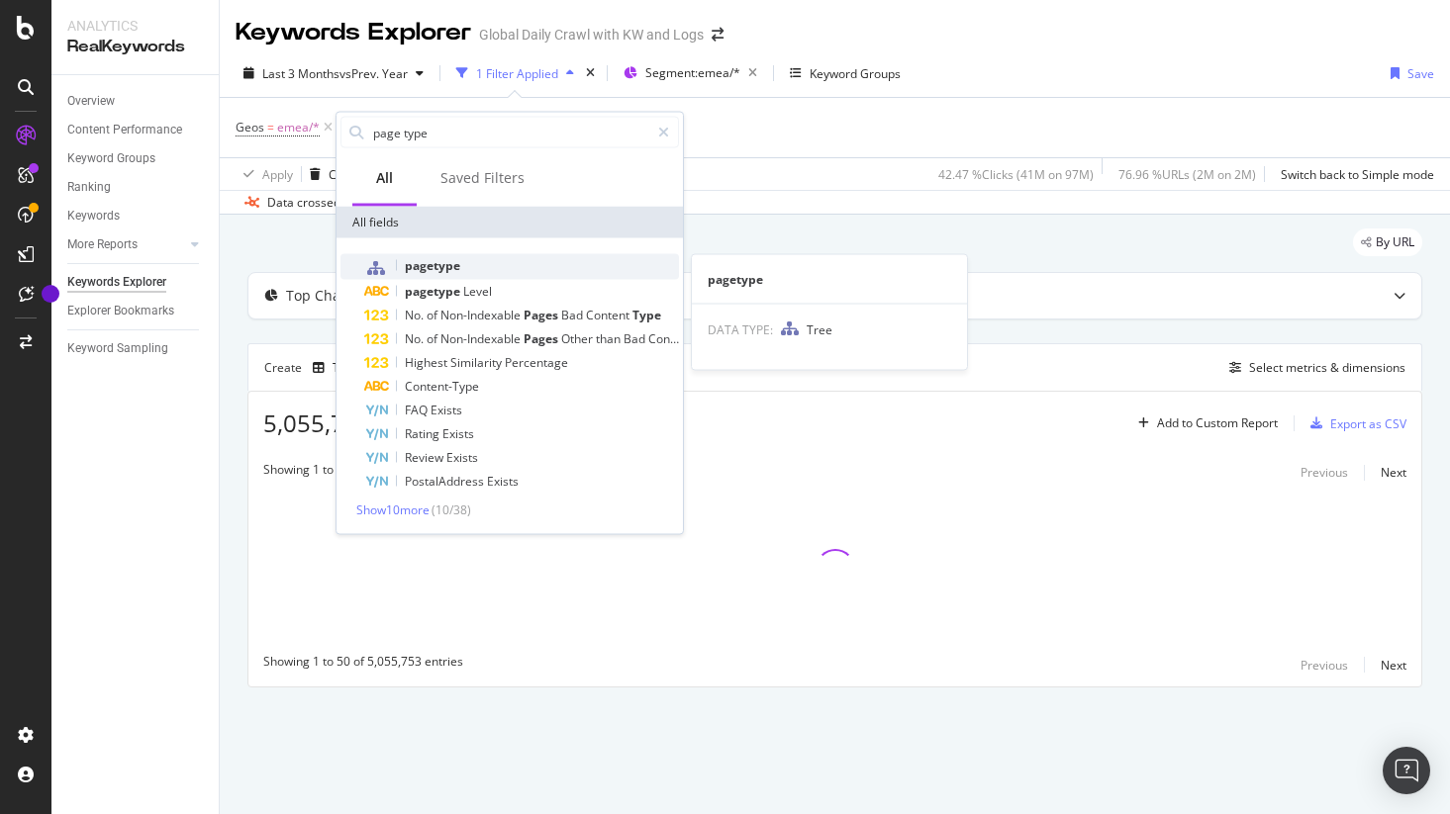
type input "page type"
click at [448, 264] on span "pagetype" at bounding box center [432, 265] width 55 height 17
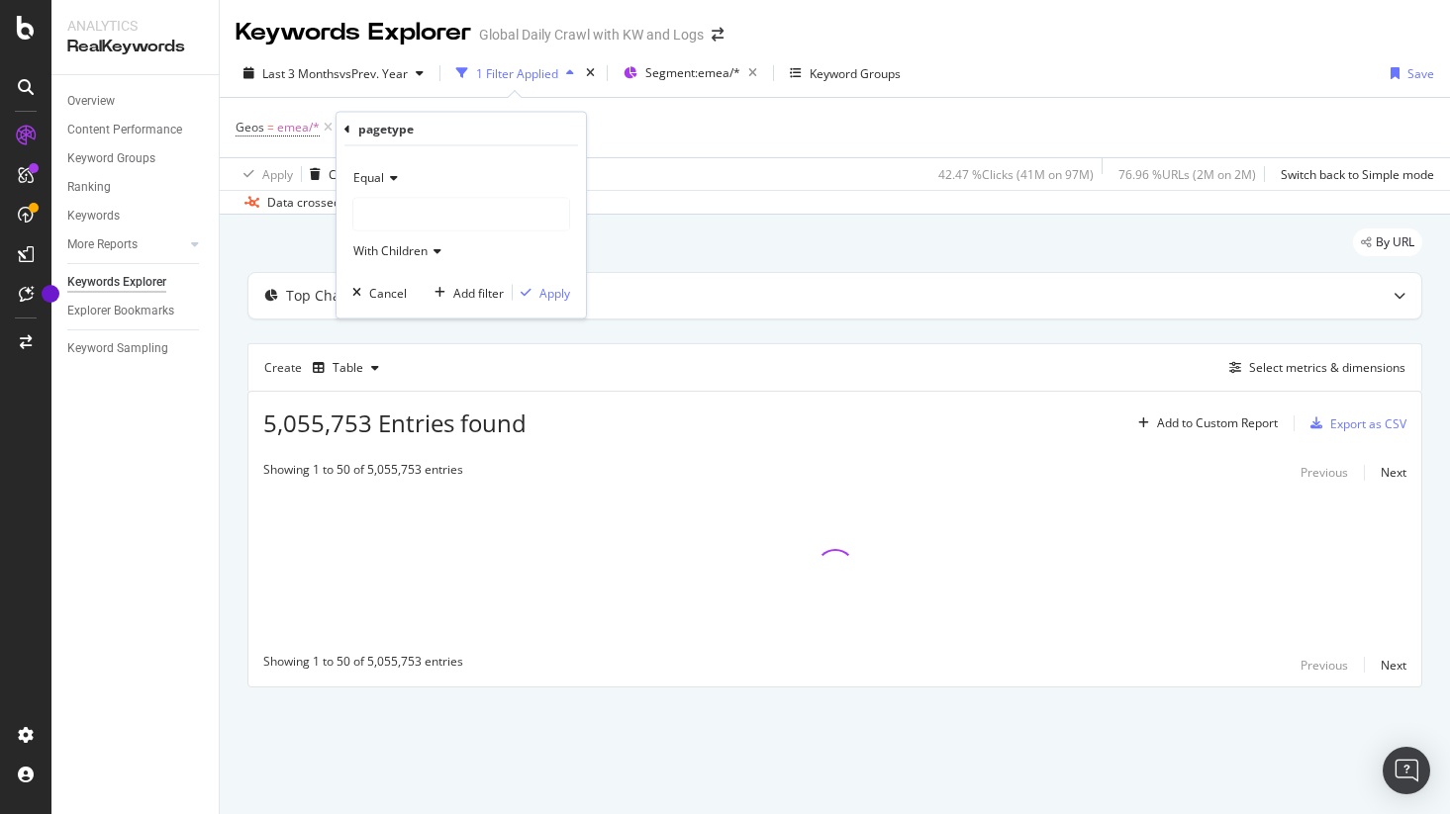
click at [443, 213] on div at bounding box center [461, 215] width 216 height 32
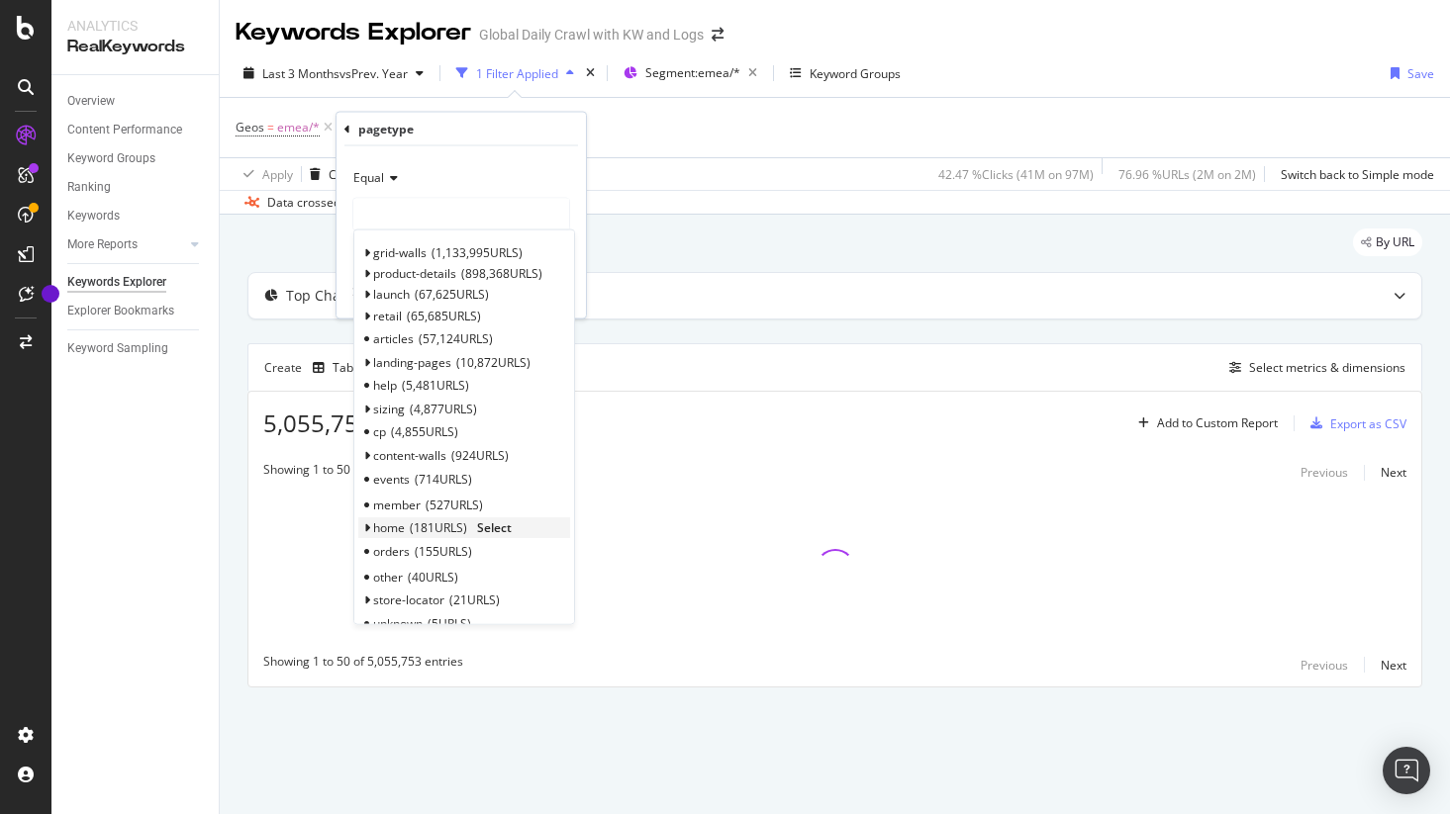
click at [420, 522] on span "181 URLS" at bounding box center [438, 528] width 57 height 17
click at [491, 523] on span "Select" at bounding box center [494, 528] width 35 height 17
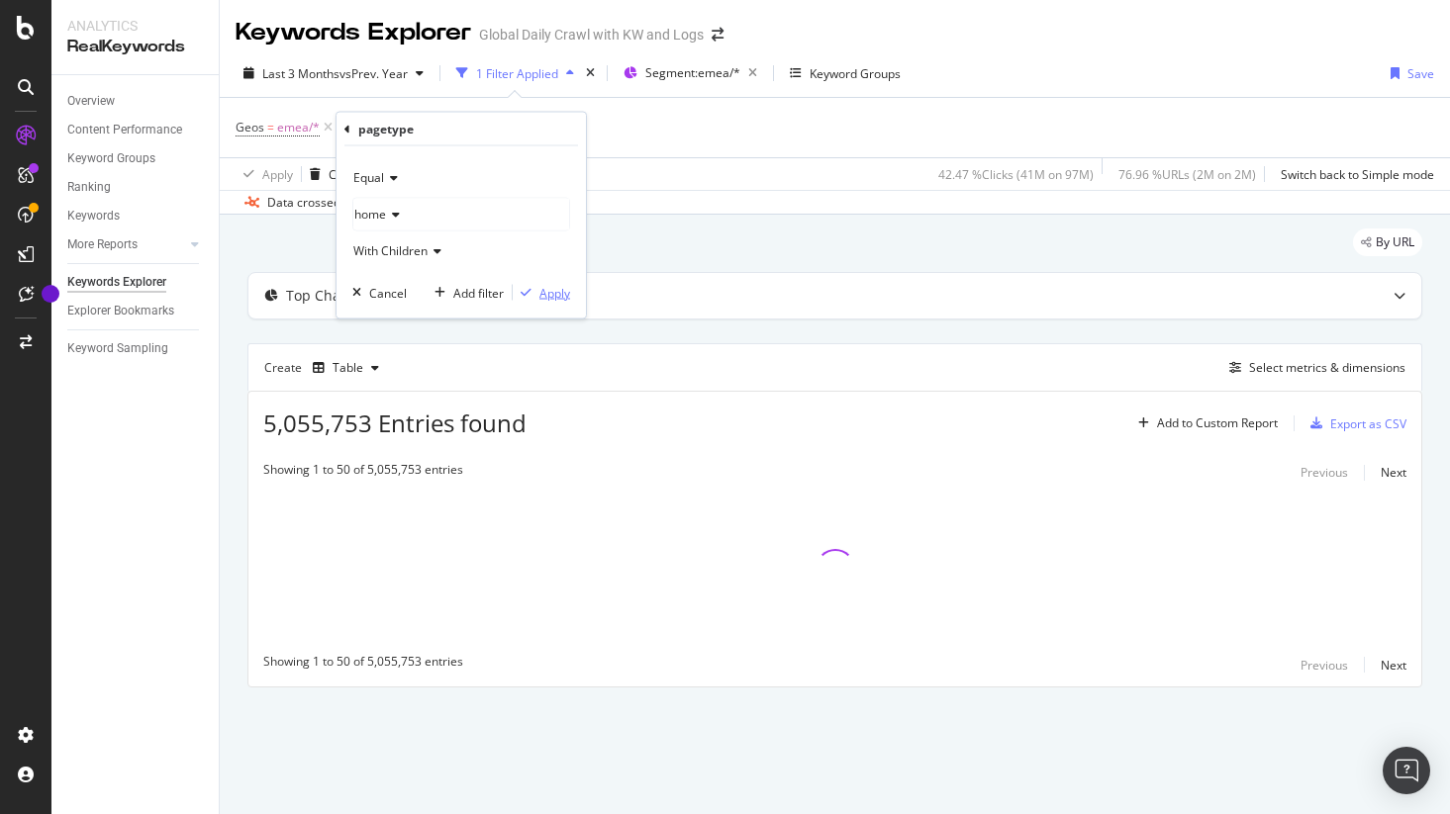
click at [553, 296] on div "Apply" at bounding box center [554, 292] width 31 height 17
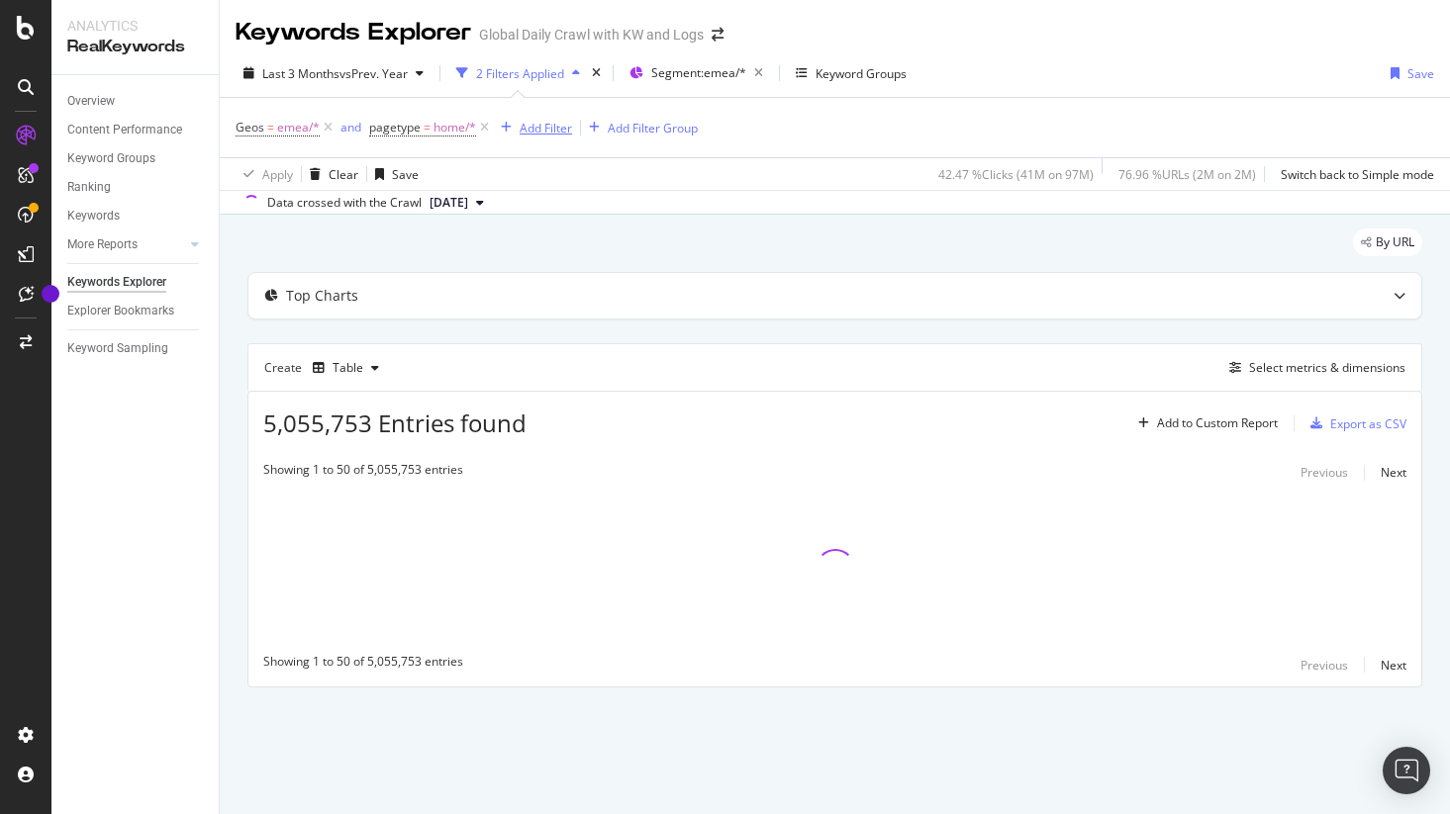
click at [544, 126] on div "Add Filter" at bounding box center [546, 128] width 52 height 17
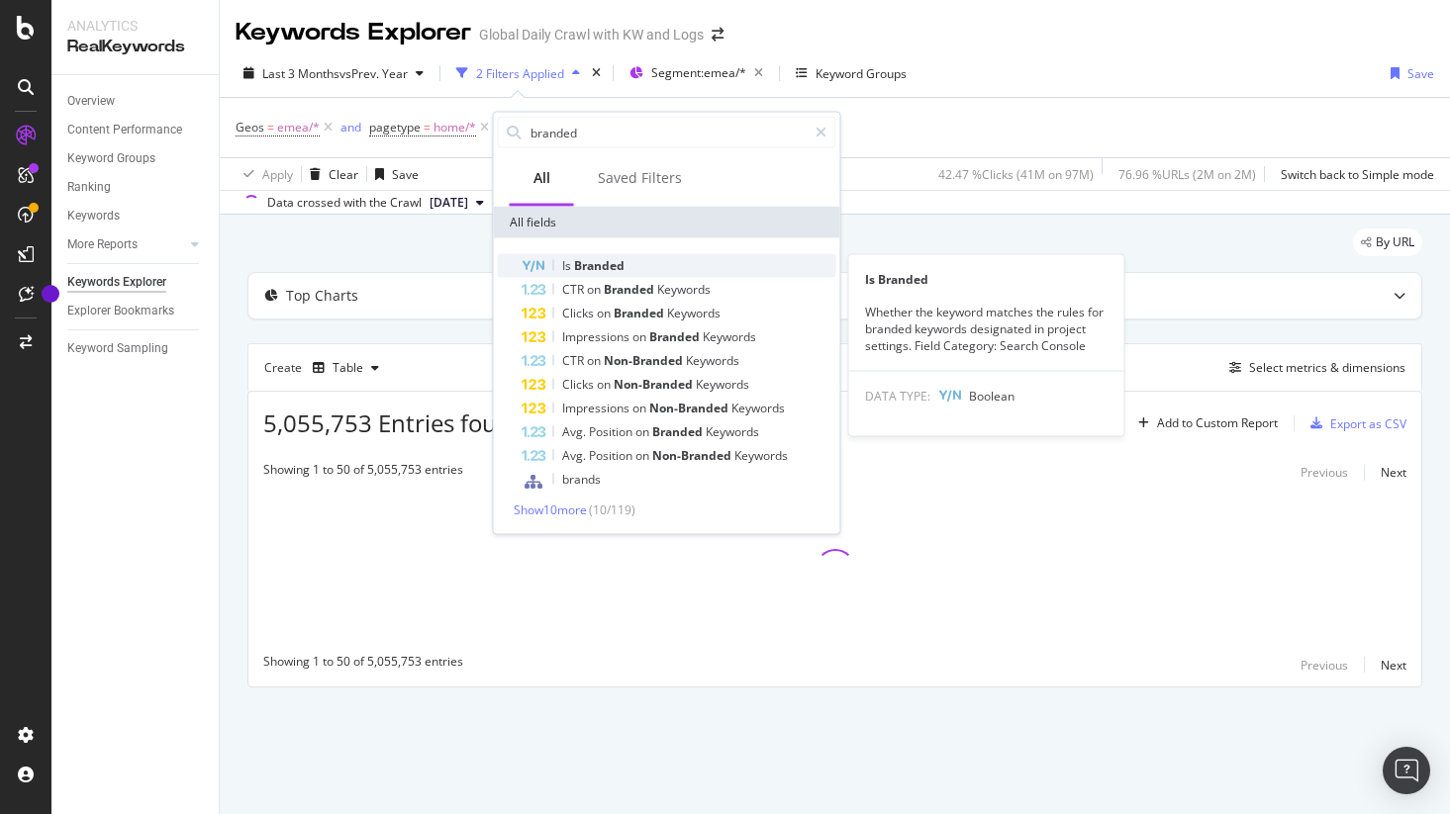
type input "branded"
click at [603, 266] on span "Branded" at bounding box center [599, 265] width 50 height 17
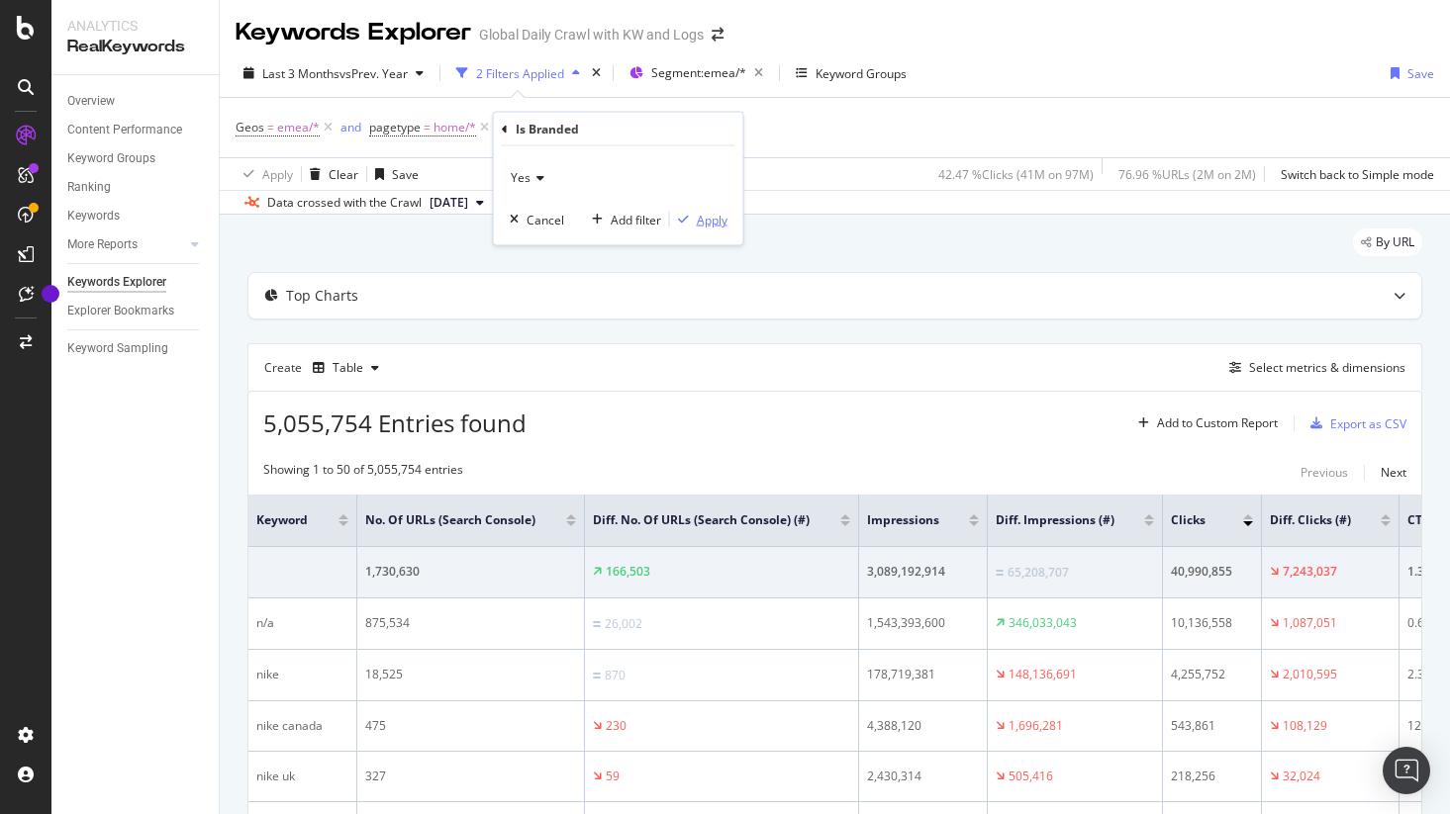
click at [697, 222] on div "Apply" at bounding box center [712, 219] width 31 height 17
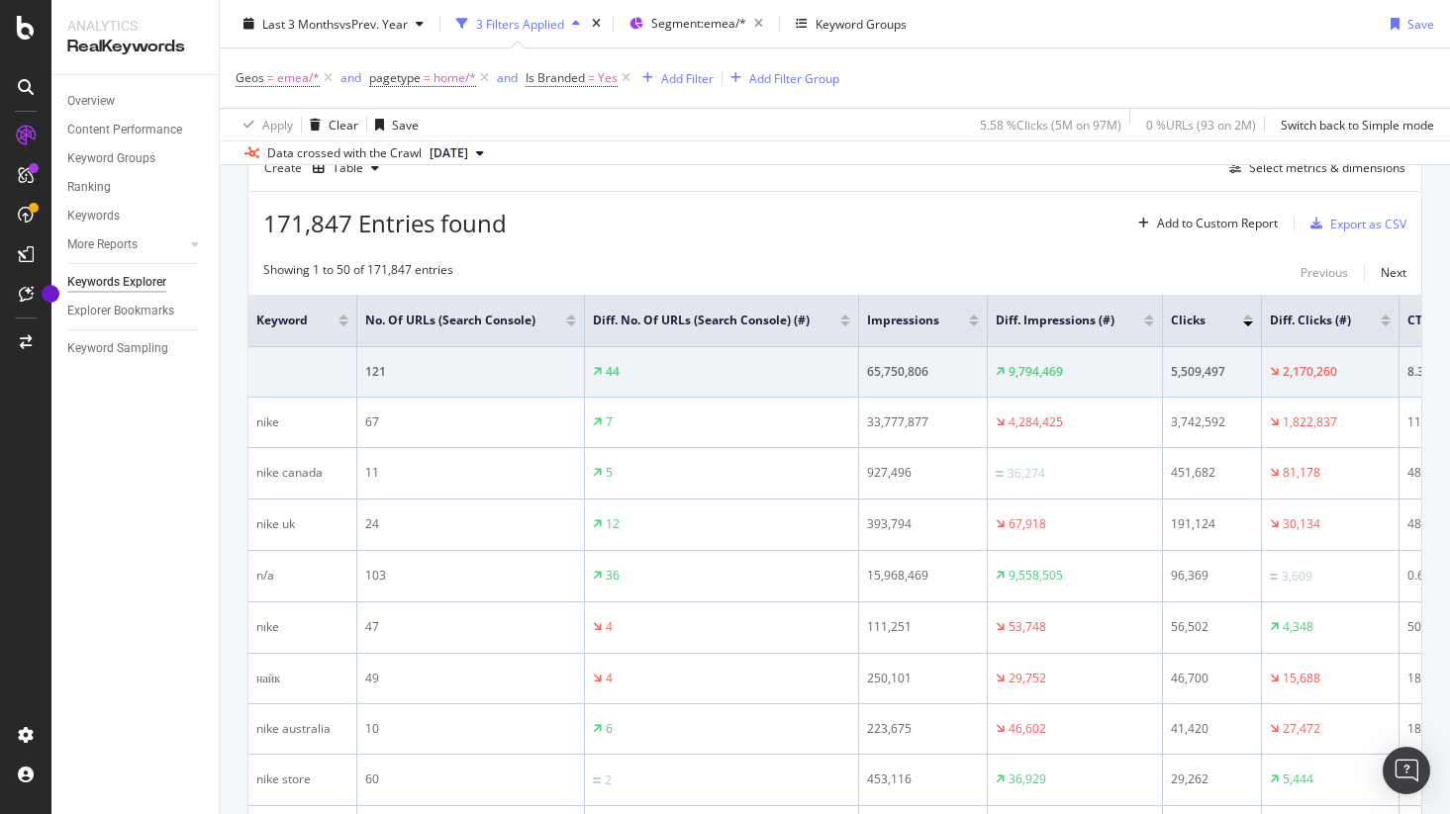
scroll to position [215, 0]
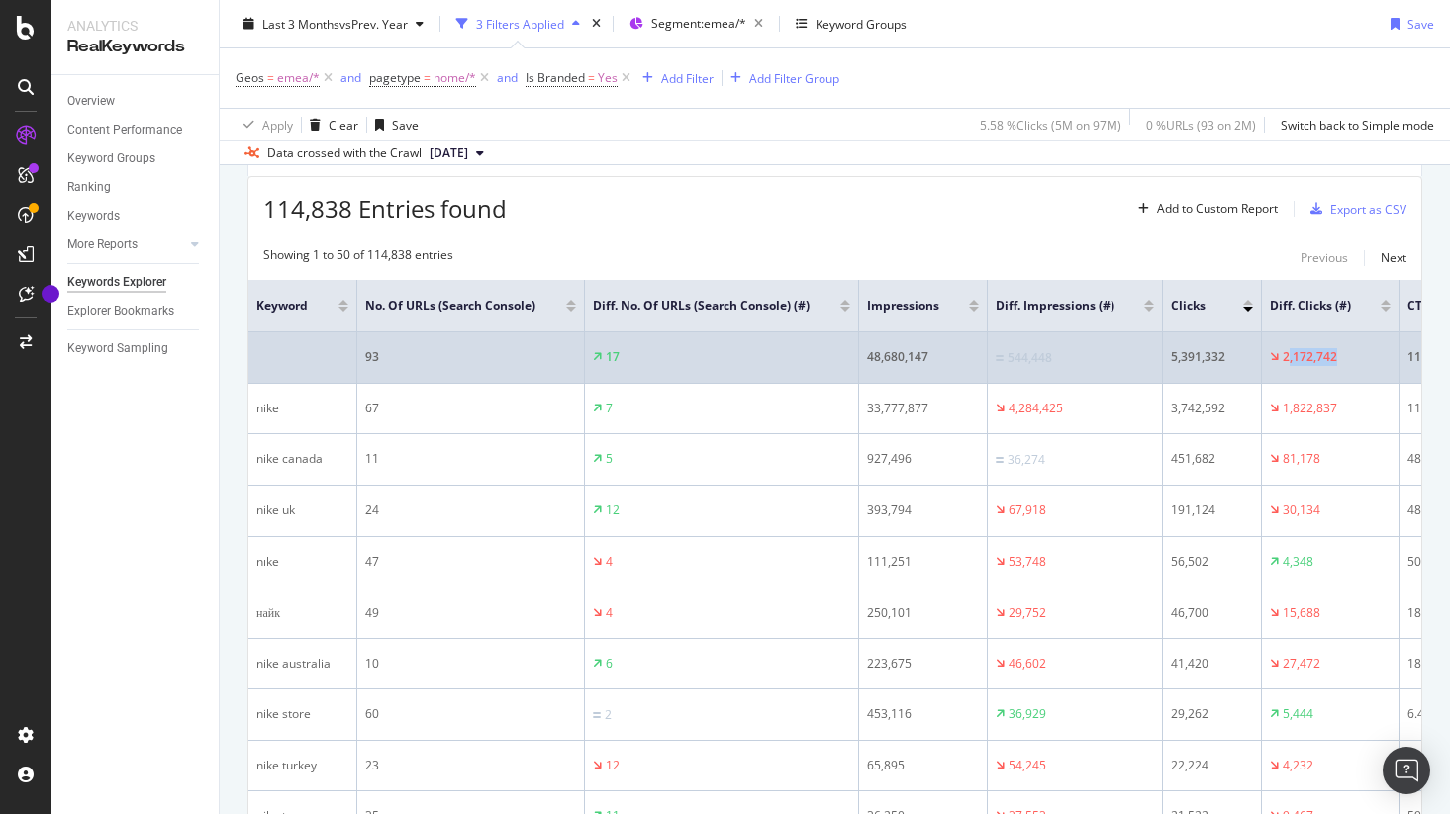
drag, startPoint x: 1285, startPoint y: 375, endPoint x: 1374, endPoint y: 376, distance: 89.1
click at [1374, 366] on div "2,172,742" at bounding box center [1330, 357] width 121 height 18
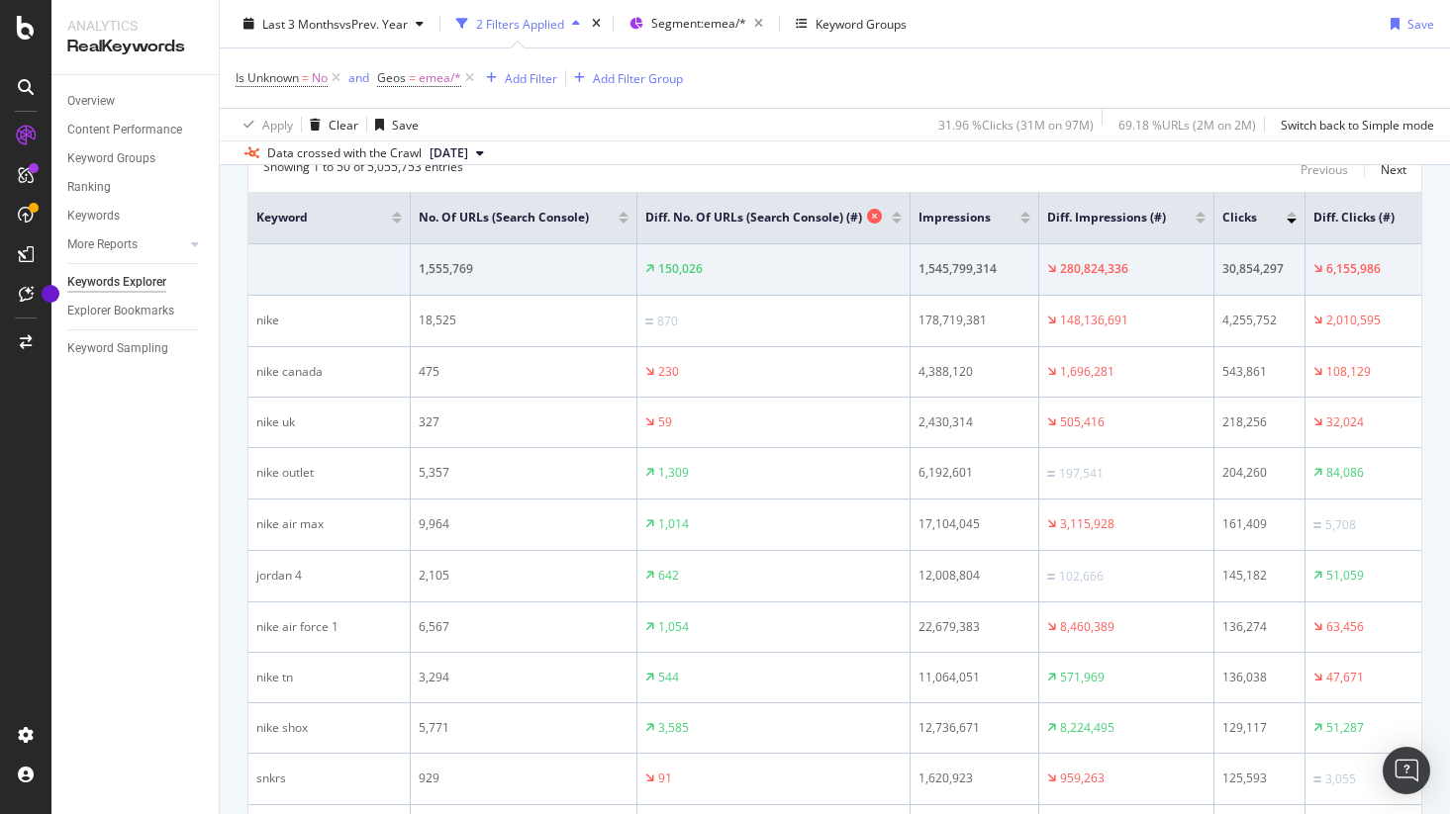
scroll to position [311, 0]
